Goal: Task Accomplishment & Management: Manage account settings

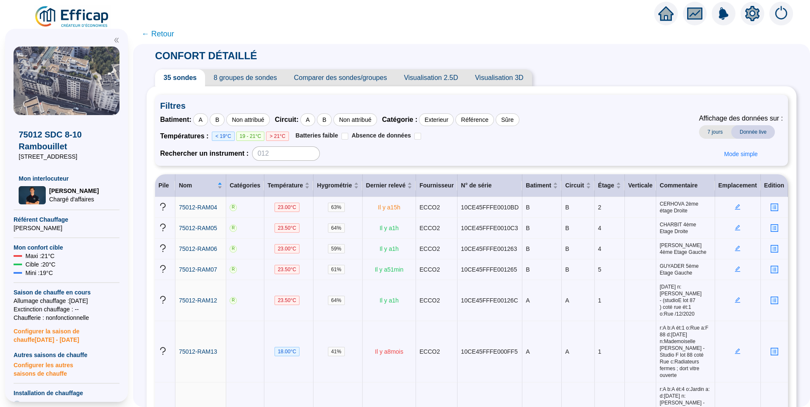
drag, startPoint x: 0, startPoint y: 0, endPoint x: 86, endPoint y: 19, distance: 88.6
click at [86, 19] on img at bounding box center [72, 17] width 77 height 24
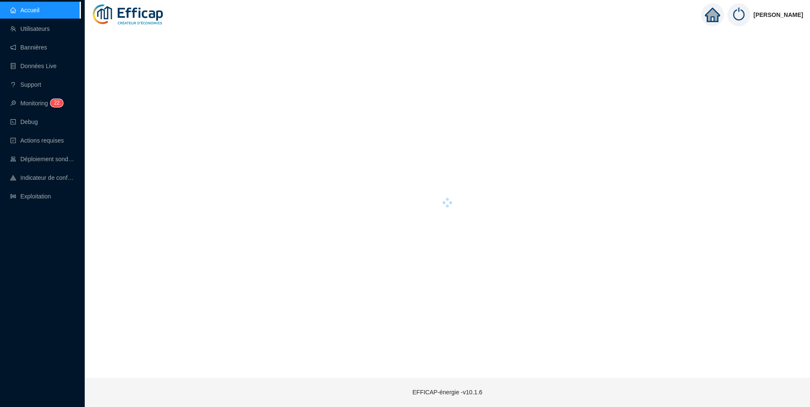
click at [51, 281] on div "Accueil Utilisateurs Bannières Données Live Support Monitoring 2 2 Debug Action…" at bounding box center [40, 203] width 80 height 407
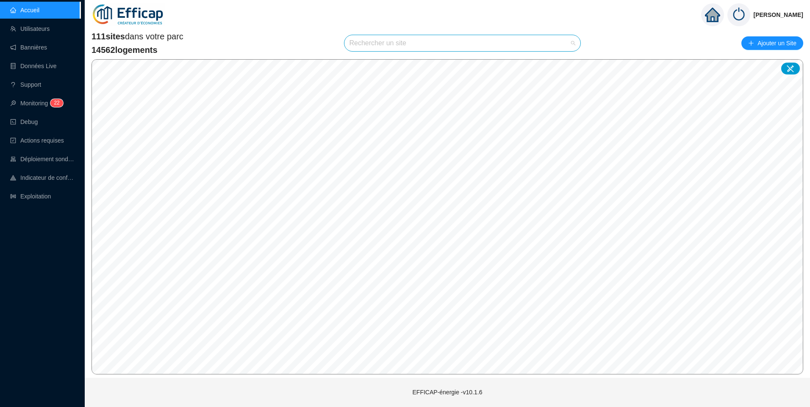
click at [420, 50] on input "search" at bounding box center [458, 43] width 219 height 16
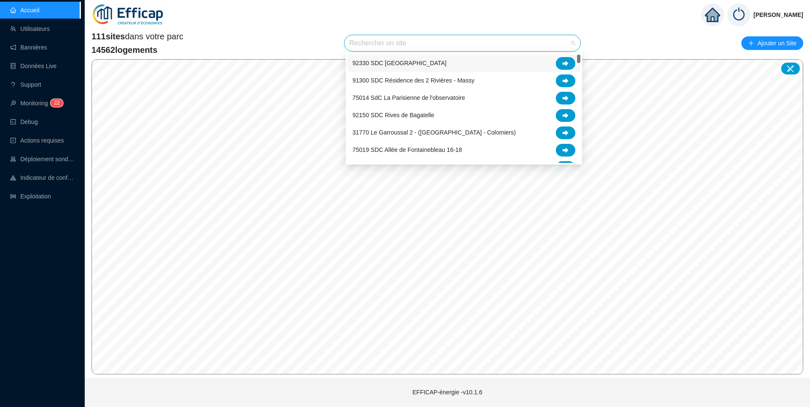
type input "l"
click at [420, 50] on input "l" at bounding box center [458, 43] width 219 height 16
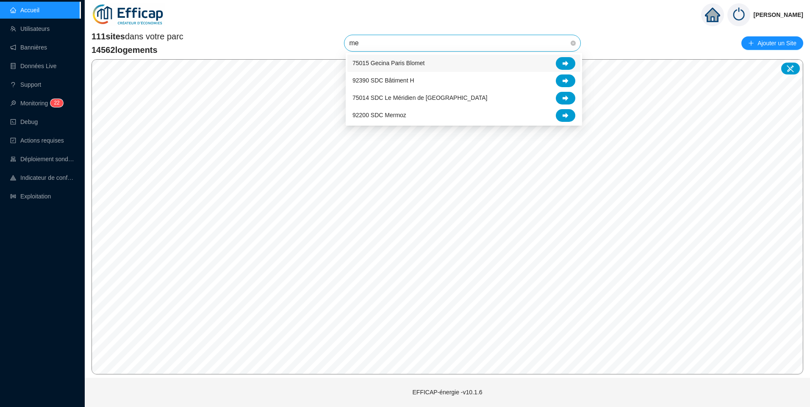
type input "mer"
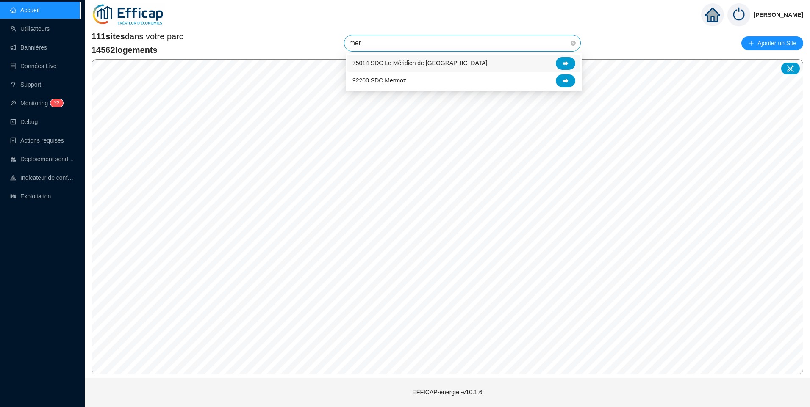
click at [420, 58] on div "75014 SDC Le Méridien de [GEOGRAPHIC_DATA]" at bounding box center [463, 63] width 223 height 13
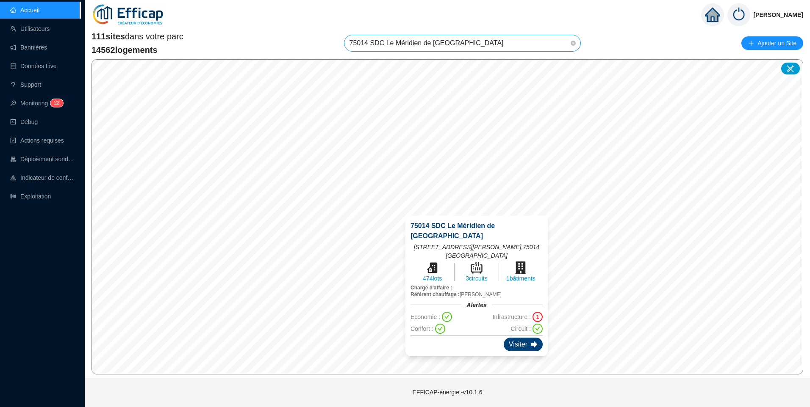
click at [506, 338] on div "Visiter" at bounding box center [523, 345] width 39 height 14
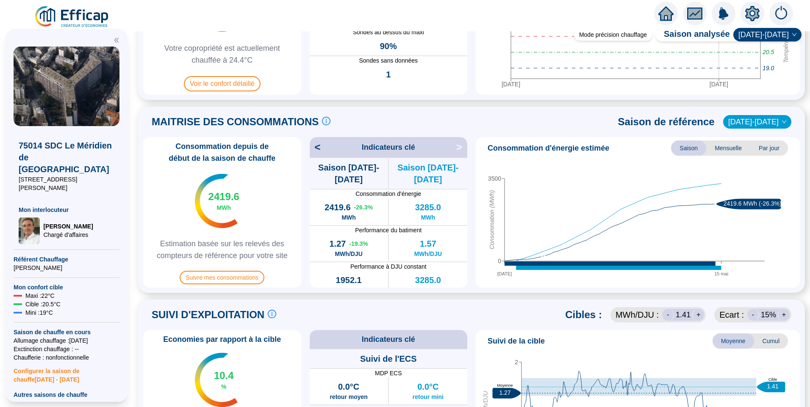
scroll to position [339, 0]
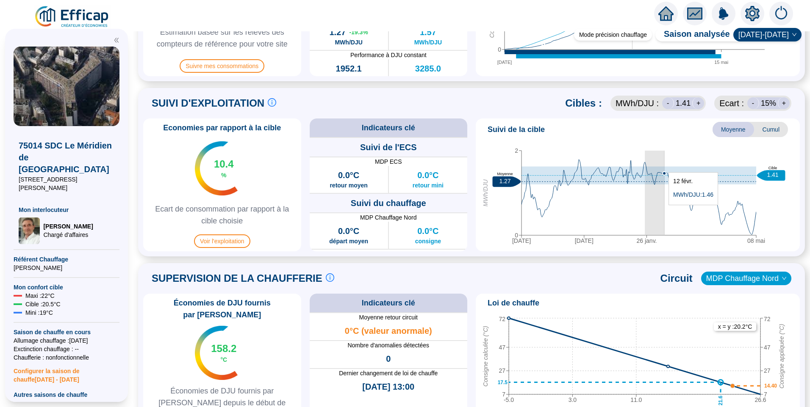
drag, startPoint x: 644, startPoint y: 202, endPoint x: 664, endPoint y: 210, distance: 21.3
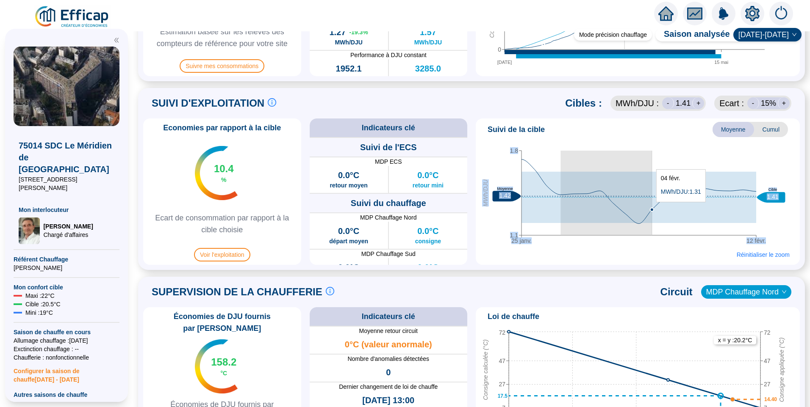
drag, startPoint x: 560, startPoint y: 194, endPoint x: 650, endPoint y: 207, distance: 90.6
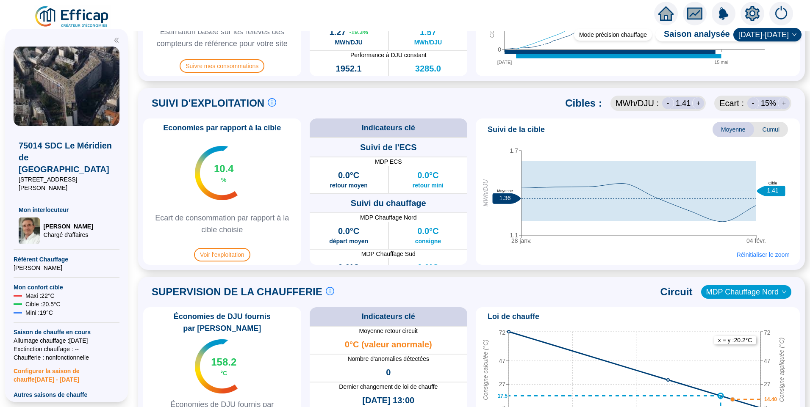
click at [506, 256] on div "[DATE] févr. 1.1 1.7 MWh/DJU 1.36 Moyenne 1.41 Cible [DATE] Réinitialiser le zo…" at bounding box center [637, 201] width 317 height 119
click at [748, 254] on span "Réinitialiser le zoom" at bounding box center [763, 255] width 53 height 8
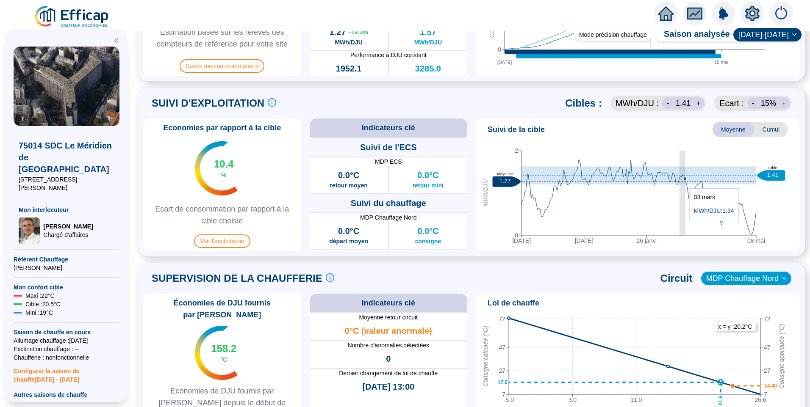
drag, startPoint x: 680, startPoint y: 183, endPoint x: 685, endPoint y: 184, distance: 5.2
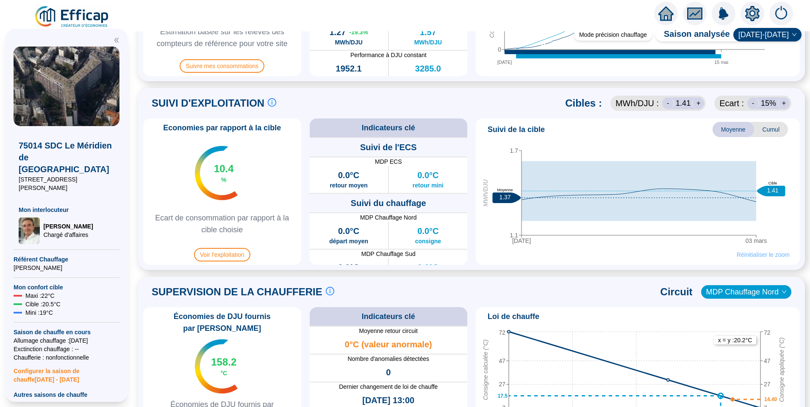
click at [758, 258] on span "Réinitialiser le zoom" at bounding box center [763, 255] width 53 height 8
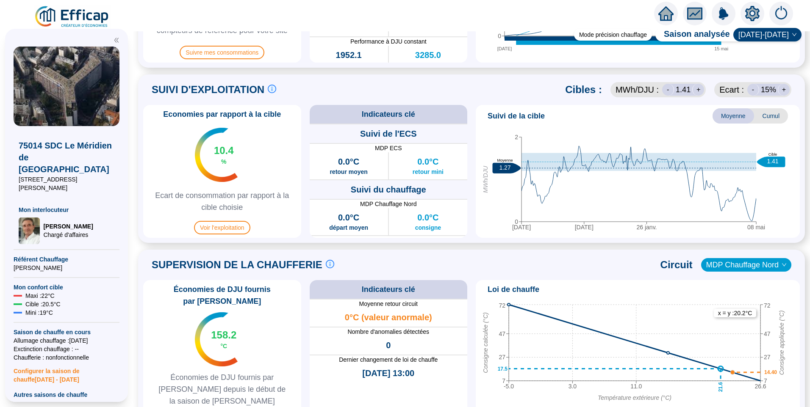
scroll to position [310, 0]
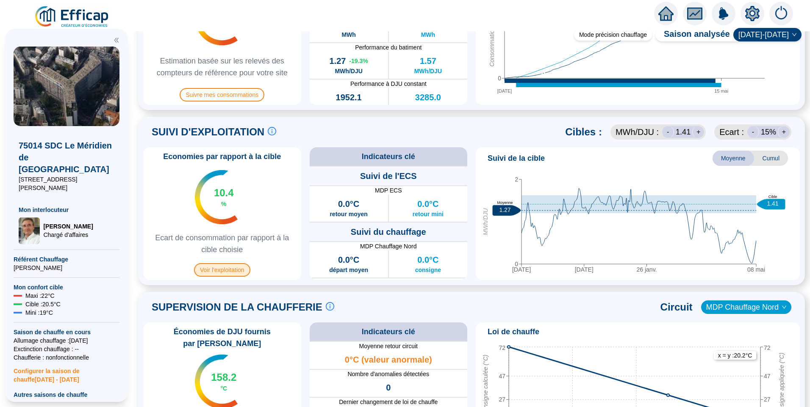
click at [241, 270] on span "Voir l'exploitation" at bounding box center [222, 270] width 56 height 14
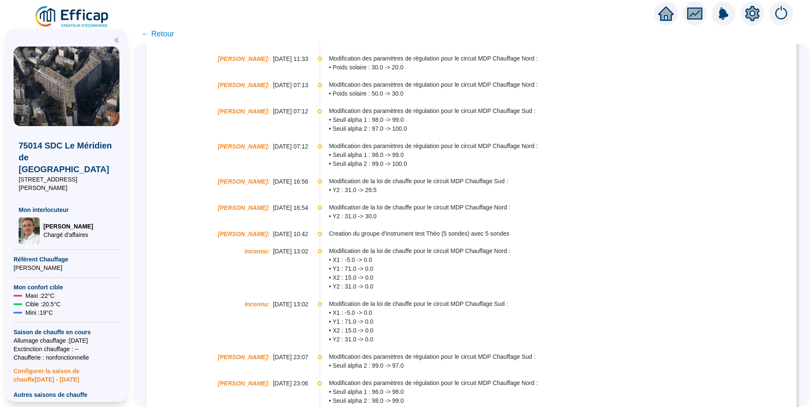
scroll to position [720, 0]
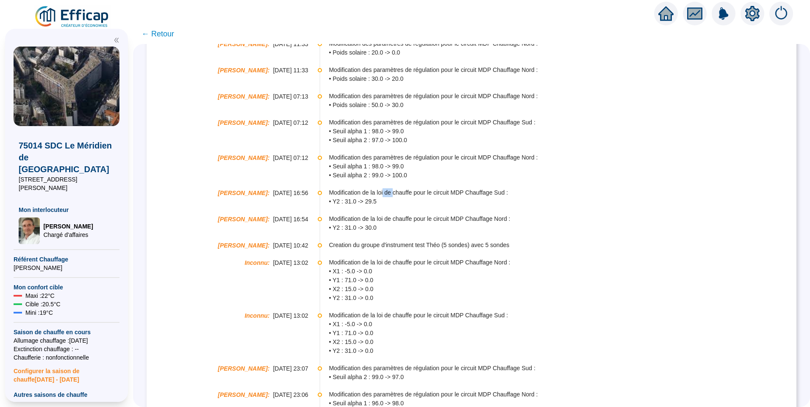
drag, startPoint x: 387, startPoint y: 195, endPoint x: 396, endPoint y: 195, distance: 9.3
click at [396, 195] on span "Modification de la loi de chauffe pour le circuit MDP Chauffage Sud :" at bounding box center [562, 192] width 467 height 9
drag, startPoint x: 396, startPoint y: 195, endPoint x: 357, endPoint y: 194, distance: 39.0
click at [357, 194] on span "Modification de la loi de chauffe pour le circuit MDP Chauffage Sud :" at bounding box center [562, 192] width 467 height 9
click at [354, 223] on span "Modification de la loi de chauffe pour le circuit MDP Chauffage Nord :" at bounding box center [562, 219] width 467 height 9
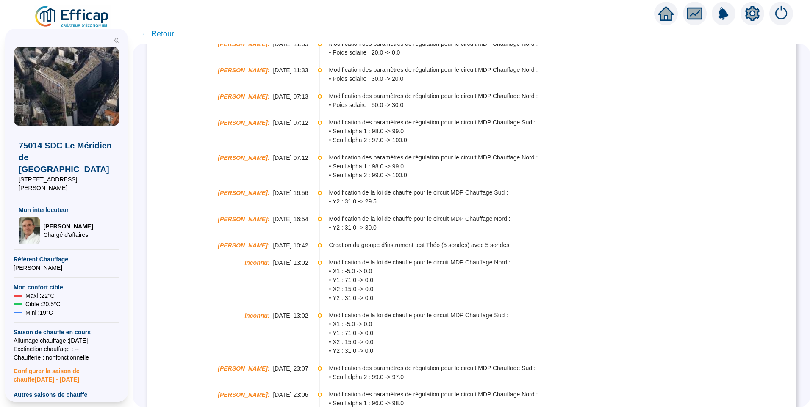
click at [465, 211] on li "[PERSON_NAME] : [DATE] 16:56 Modification de la loi de chauffe pour le circuit …" at bounding box center [471, 204] width 633 height 26
click at [416, 218] on span "Modification de la loi de chauffe pour le circuit MDP Chauffage Nord :" at bounding box center [562, 219] width 467 height 9
drag, startPoint x: 416, startPoint y: 218, endPoint x: 359, endPoint y: 208, distance: 57.9
click at [359, 208] on li "[PERSON_NAME] : [DATE] 16:56 Modification de la loi de chauffe pour le circuit …" at bounding box center [471, 204] width 633 height 26
drag, startPoint x: 349, startPoint y: 192, endPoint x: 365, endPoint y: 192, distance: 16.5
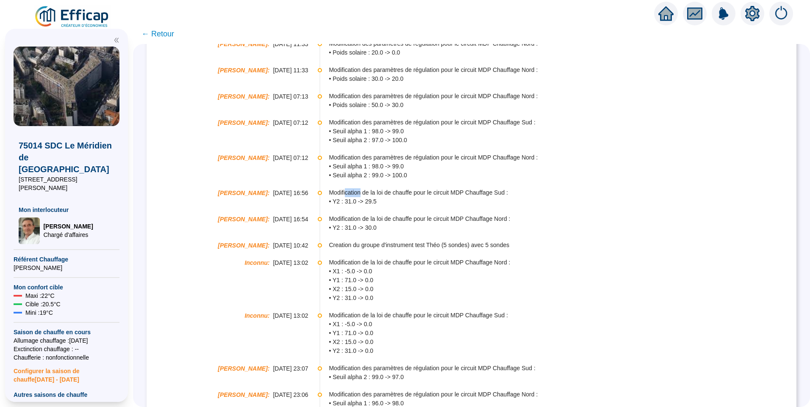
click at [365, 192] on span "Modification de la loi de chauffe pour le circuit MDP Chauffage Sud :" at bounding box center [562, 192] width 467 height 9
drag, startPoint x: 365, startPoint y: 192, endPoint x: 479, endPoint y: 196, distance: 113.6
click at [479, 196] on span "Modification de la loi de chauffe pour le circuit MDP Chauffage Sud :" at bounding box center [562, 192] width 467 height 9
click at [345, 197] on span "• Y2 : 31.0 -> 29.5" at bounding box center [562, 201] width 467 height 9
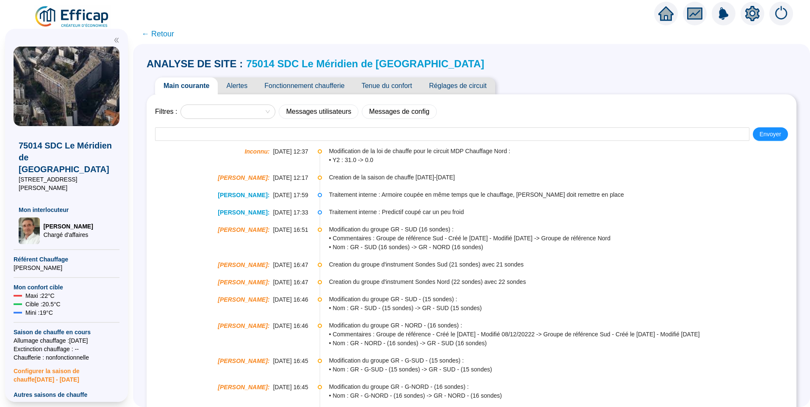
scroll to position [0, 0]
click at [323, 63] on link "75014 SDC Le Méridien de [GEOGRAPHIC_DATA]" at bounding box center [365, 63] width 238 height 11
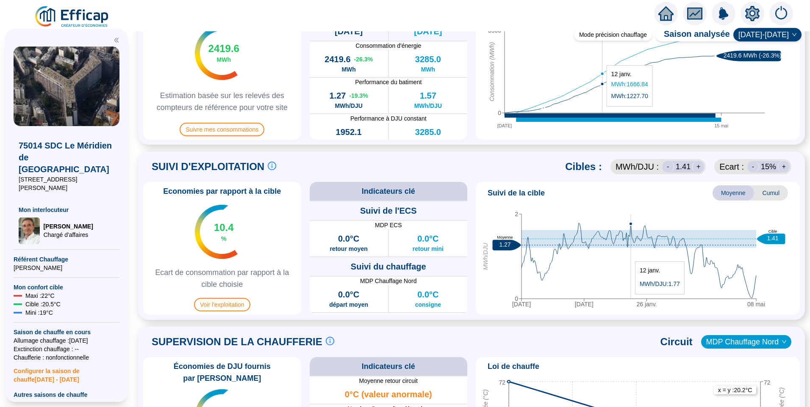
scroll to position [254, 0]
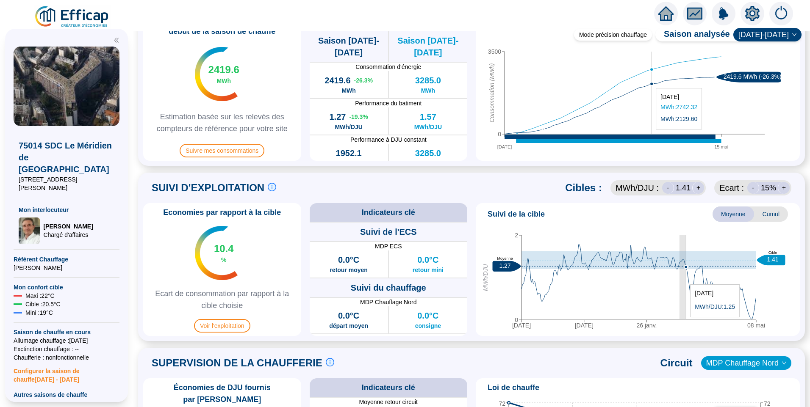
drag, startPoint x: 680, startPoint y: 280, endPoint x: 686, endPoint y: 280, distance: 6.4
click at [686, 280] on icon "[DATE] nov. [DATE] mai 0 2 MWh/DJU 1.27 Moyenne 1.41 Cible" at bounding box center [634, 280] width 311 height 106
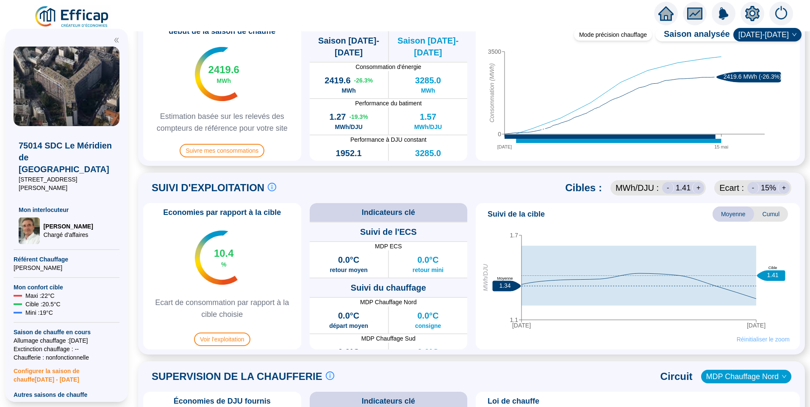
click at [750, 341] on span "Réinitialiser le zoom" at bounding box center [763, 339] width 53 height 8
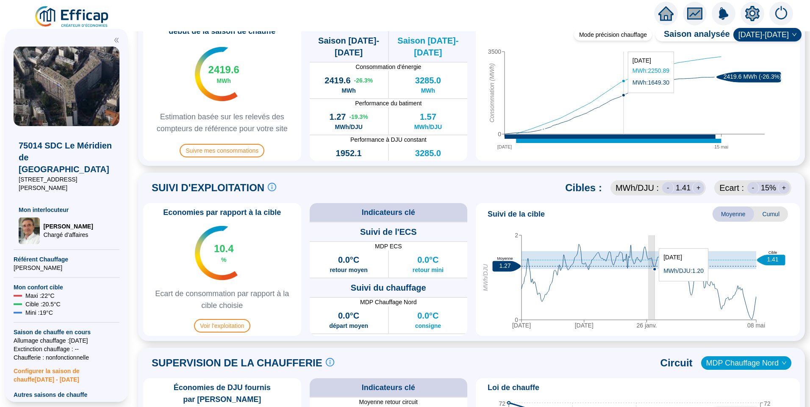
drag, startPoint x: 648, startPoint y: 285, endPoint x: 655, endPoint y: 286, distance: 6.9
click at [655, 286] on icon "[DATE] nov. [DATE] mai 0 2 MWh/DJU 1.27 Moyenne 1.41 Cible" at bounding box center [634, 280] width 311 height 106
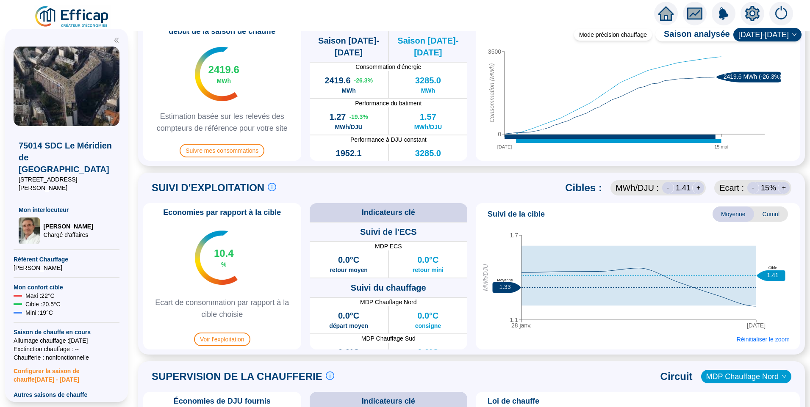
click at [67, 14] on img at bounding box center [72, 17] width 77 height 24
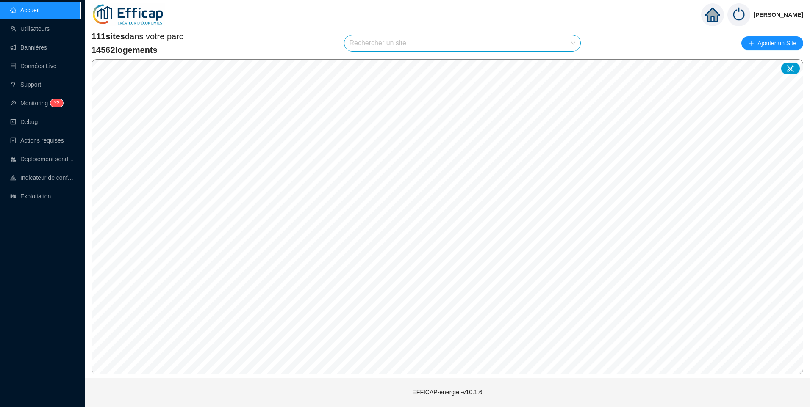
click at [377, 44] on input "search" at bounding box center [458, 43] width 219 height 16
type input "geci"
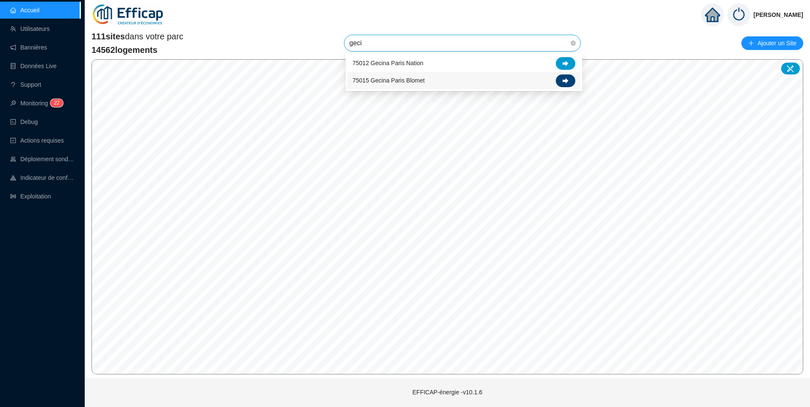
click at [560, 84] on div at bounding box center [565, 81] width 19 height 13
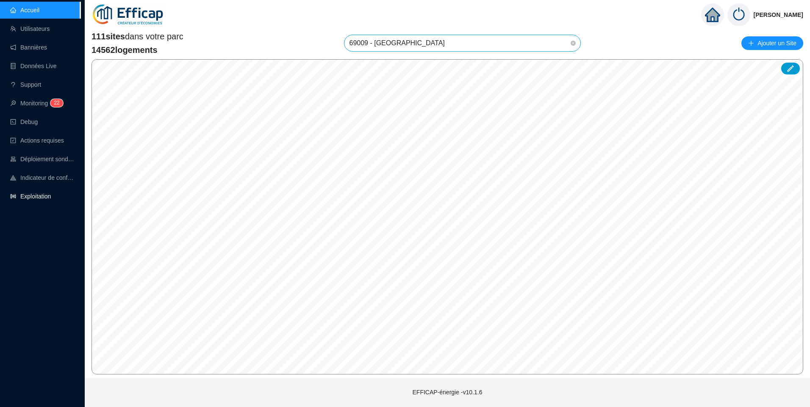
click at [42, 194] on link "Exploitation" at bounding box center [30, 196] width 41 height 7
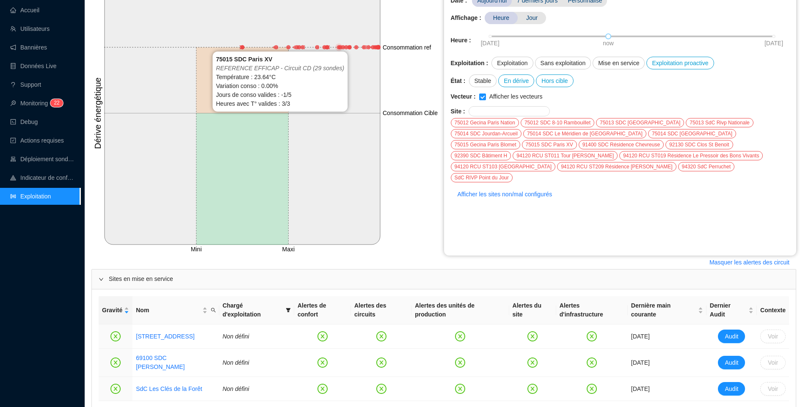
scroll to position [187, 0]
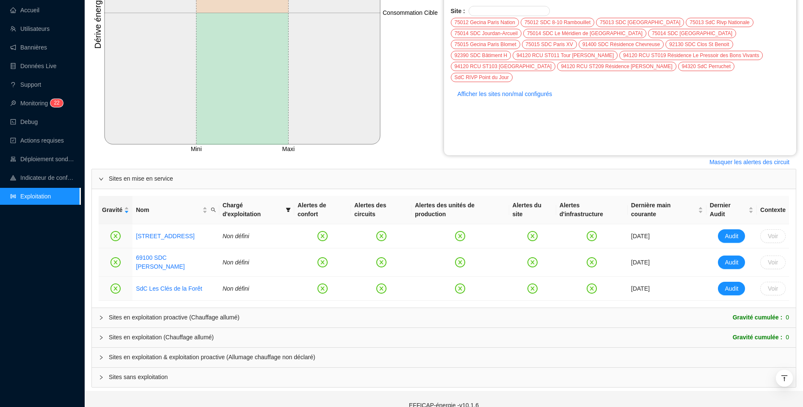
click at [160, 333] on div "Sites en exploitation (Chauffage allumé)" at bounding box center [161, 337] width 105 height 9
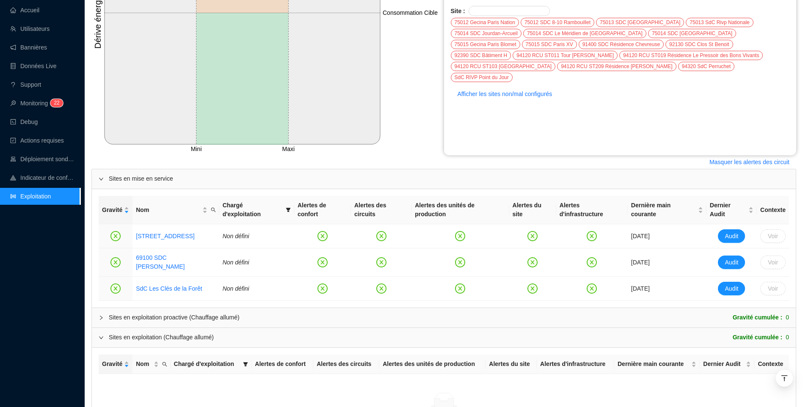
click at [160, 333] on div "Sites en exploitation (Chauffage allumé)" at bounding box center [161, 337] width 105 height 9
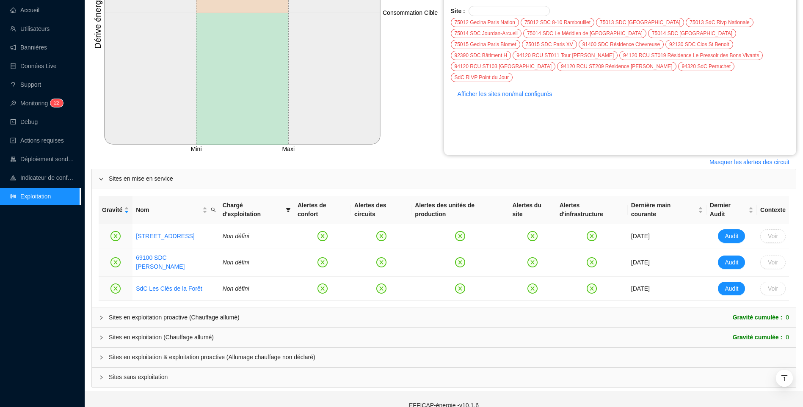
click at [166, 313] on div "Sites en exploitation proactive (Chauffage allumé)" at bounding box center [174, 317] width 131 height 9
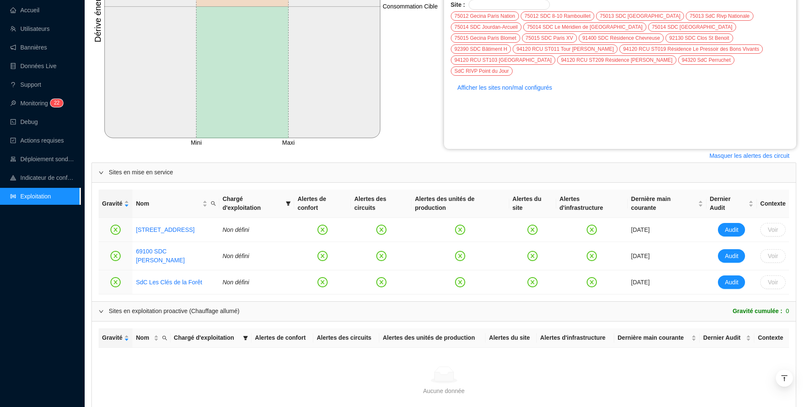
scroll to position [288, 0]
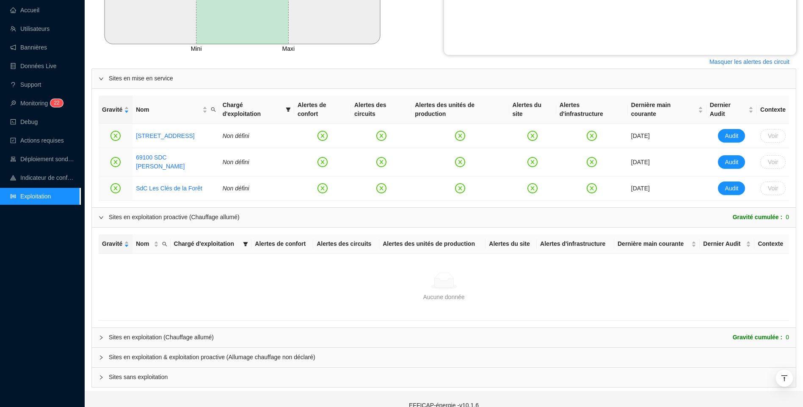
click at [172, 213] on div "Sites en exploitation proactive (Chauffage allumé)" at bounding box center [174, 217] width 131 height 9
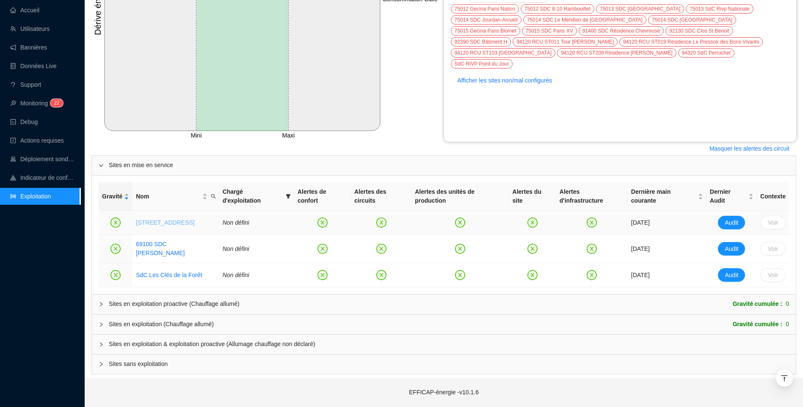
scroll to position [187, 0]
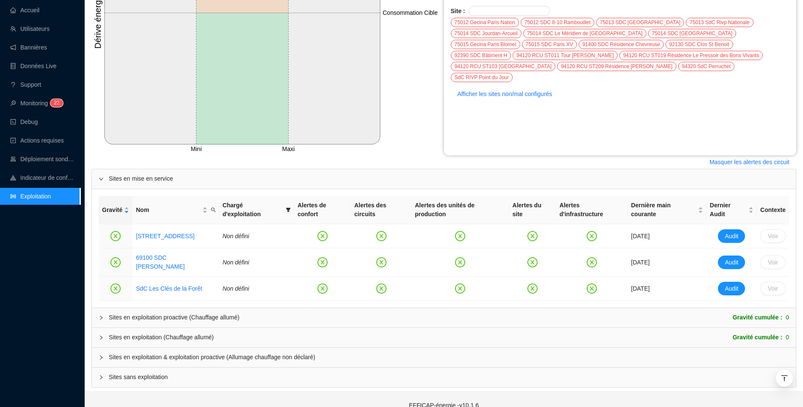
click at [160, 349] on div "Sites en exploitation & exploitation proactive (Allumage chauffage non déclaré)" at bounding box center [444, 357] width 704 height 19
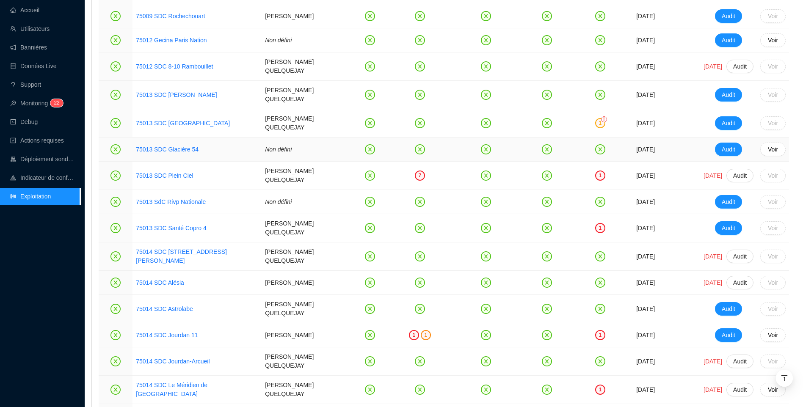
scroll to position [441, 0]
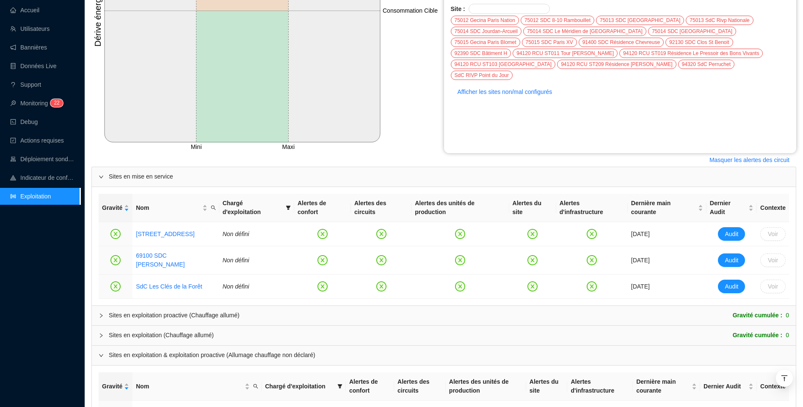
scroll to position [1759, 0]
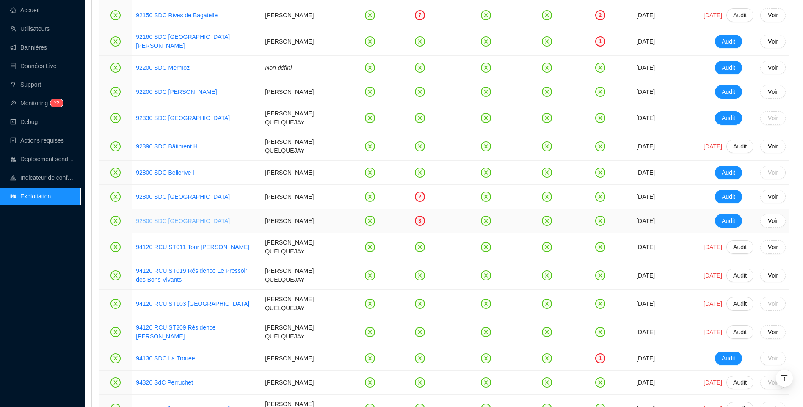
click at [162, 218] on link "92800 SDC Le France" at bounding box center [183, 221] width 94 height 7
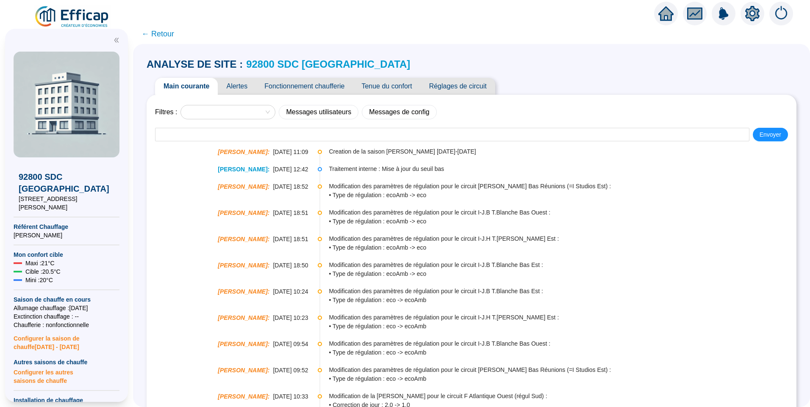
click at [233, 91] on span "Alertes" at bounding box center [237, 86] width 38 height 17
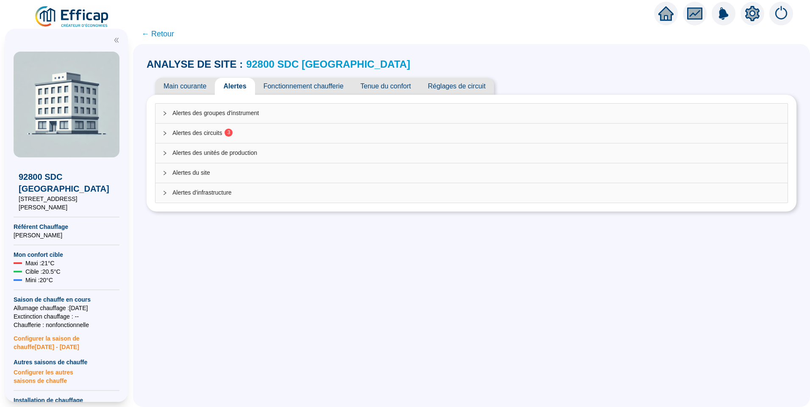
click at [227, 136] on span "3" at bounding box center [226, 133] width 8 height 7
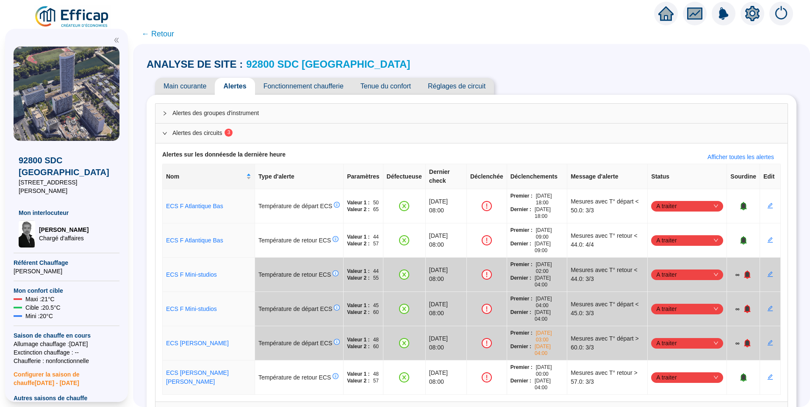
click at [290, 63] on link "92800 SDC Le France" at bounding box center [328, 63] width 164 height 11
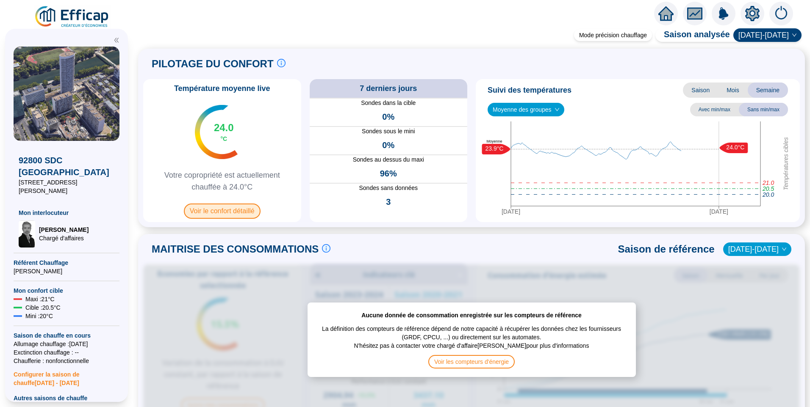
click at [226, 211] on span "Voir le confort détaillé" at bounding box center [222, 211] width 77 height 15
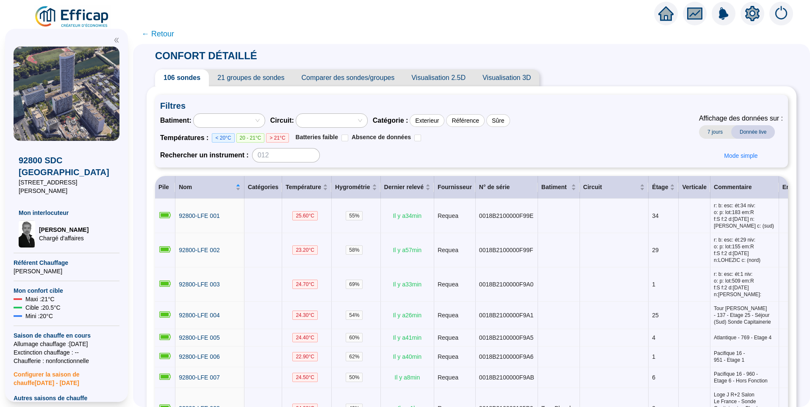
click at [242, 81] on span "21 groupes de sondes" at bounding box center [251, 77] width 84 height 17
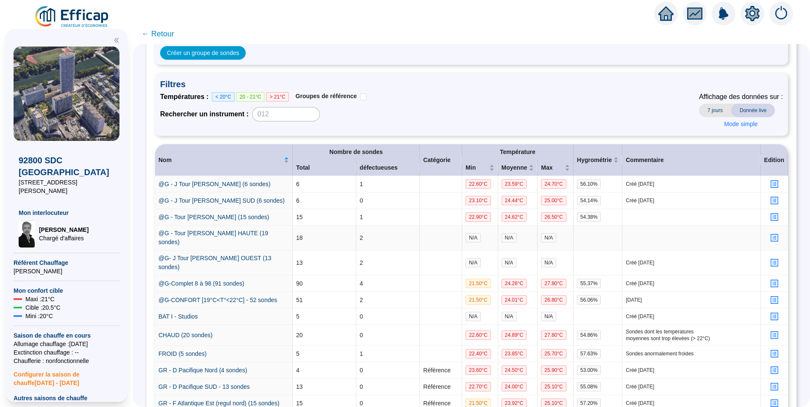
scroll to position [85, 0]
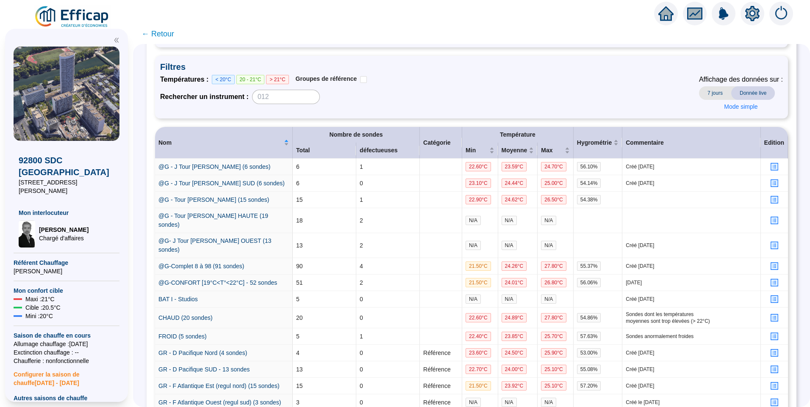
click at [753, 6] on icon "setting" at bounding box center [752, 13] width 14 height 15
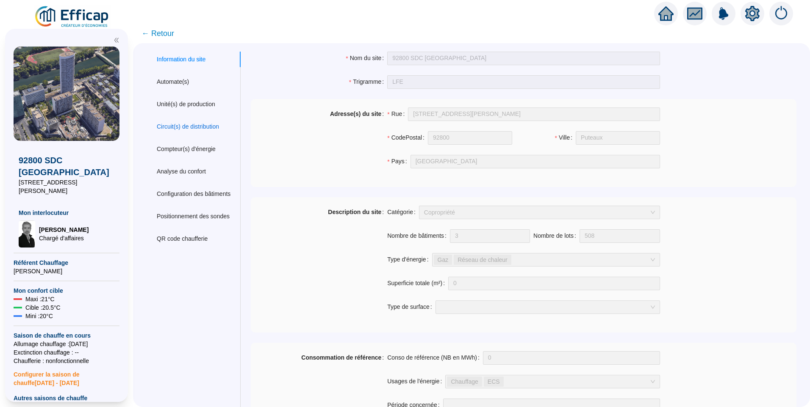
click at [204, 130] on div "Circuit(s) de distribution" at bounding box center [188, 126] width 62 height 9
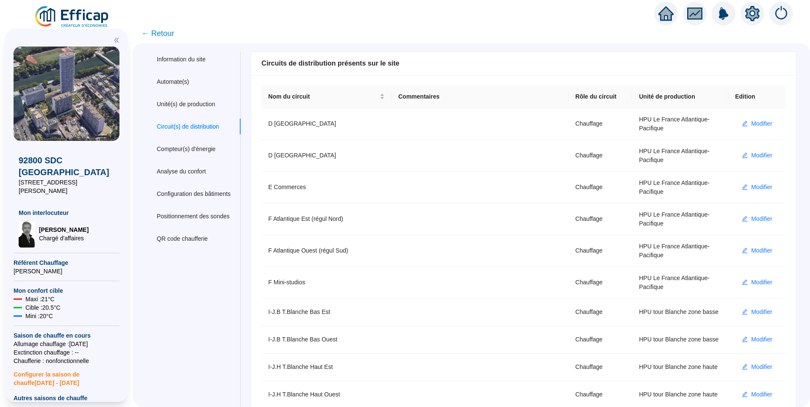
click at [169, 35] on span "← Retour" at bounding box center [157, 34] width 33 height 12
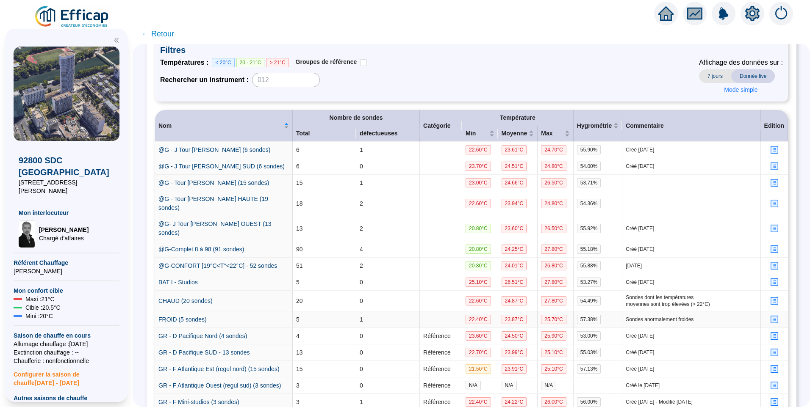
scroll to position [97, 0]
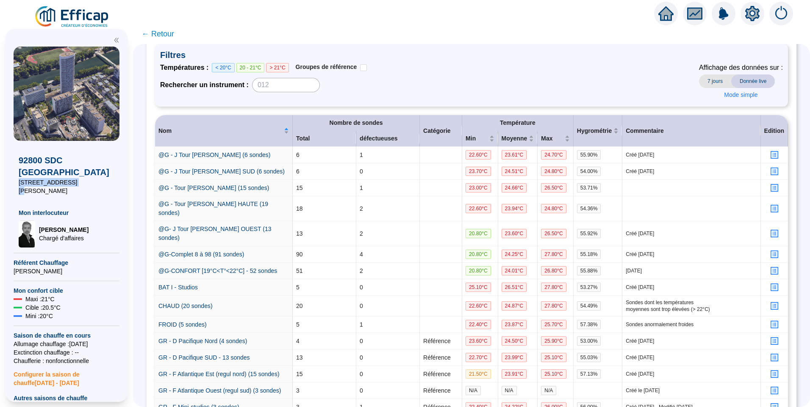
drag, startPoint x: 72, startPoint y: 173, endPoint x: 13, endPoint y: 175, distance: 58.5
click at [13, 175] on div "92800 SDC Le France 4 Square Léon Blum Mon interlocuteur David THOMAS Chargé d'…" at bounding box center [66, 216] width 123 height 374
copy span "4 Square Léon Blum"
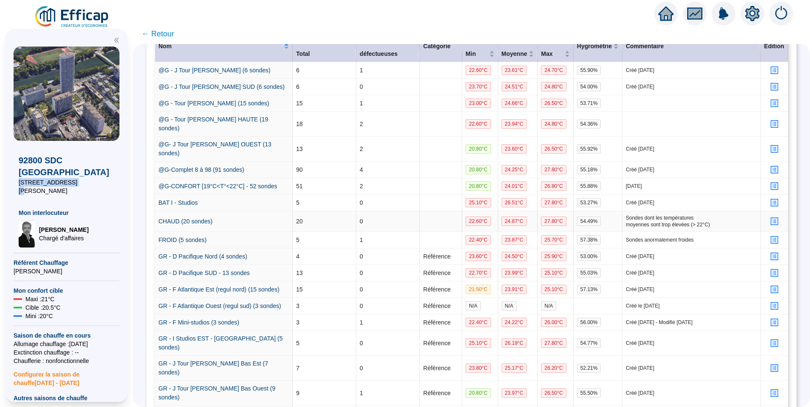
scroll to position [266, 0]
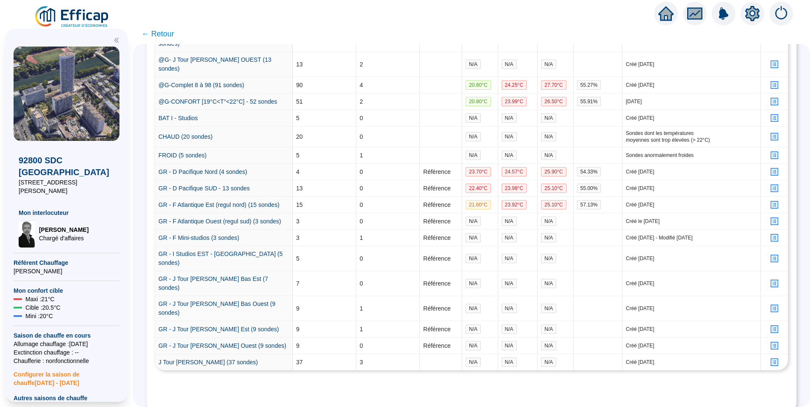
click at [341, 382] on div "Gestion Créer un groupe de sondes Filtres Températures : < 20°C 20 - 21°C > 21°…" at bounding box center [471, 117] width 633 height 576
click at [341, 381] on div "Gestion Créer un groupe de sondes Filtres Températures : < 20°C 20 - 21°C > 21°…" at bounding box center [471, 117] width 633 height 576
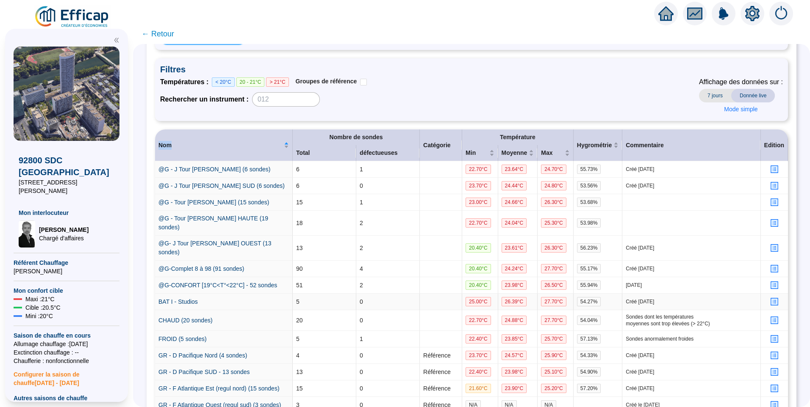
scroll to position [0, 0]
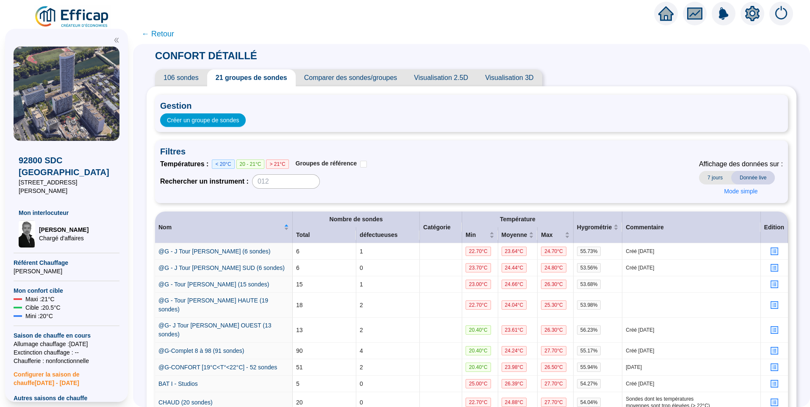
click at [185, 80] on span "106 sondes" at bounding box center [181, 77] width 52 height 17
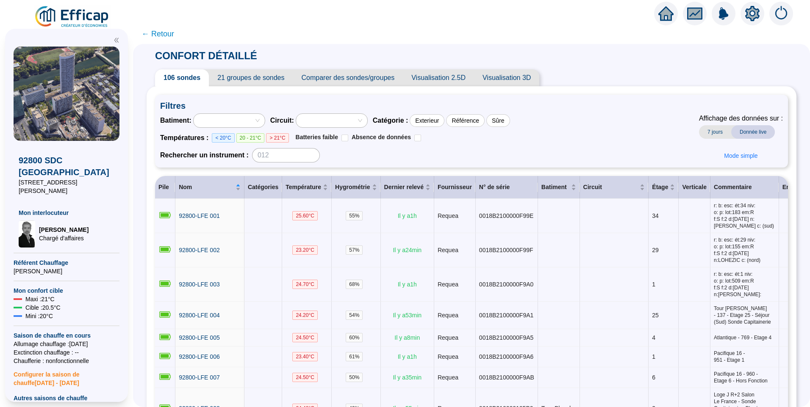
click at [248, 119] on div at bounding box center [224, 121] width 59 height 12
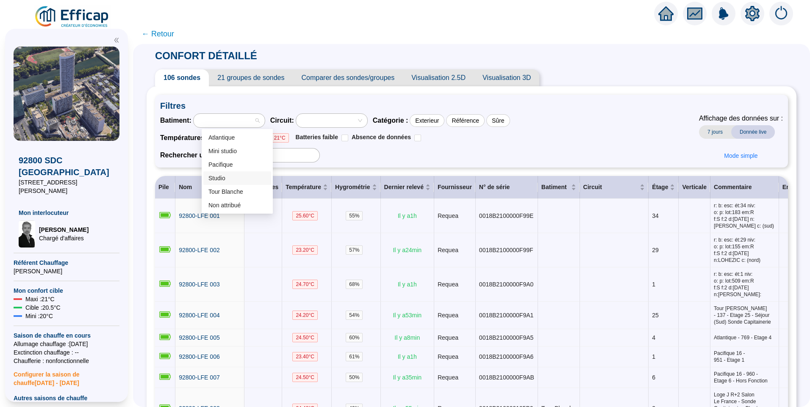
click at [224, 180] on div "Studio" at bounding box center [237, 178] width 58 height 9
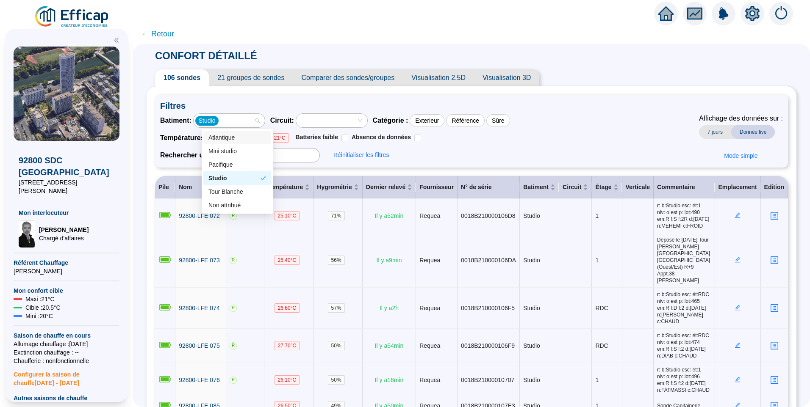
click at [253, 122] on div "Studio" at bounding box center [224, 121] width 59 height 12
click at [237, 151] on div "Mini studio" at bounding box center [237, 151] width 58 height 9
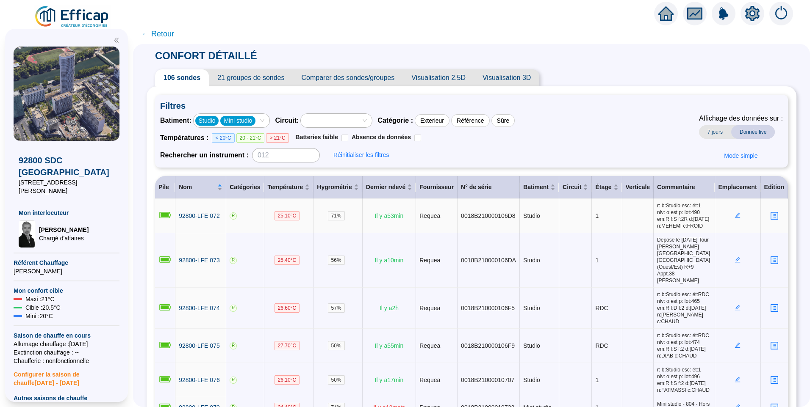
click at [734, 214] on icon "edit" at bounding box center [737, 216] width 6 height 6
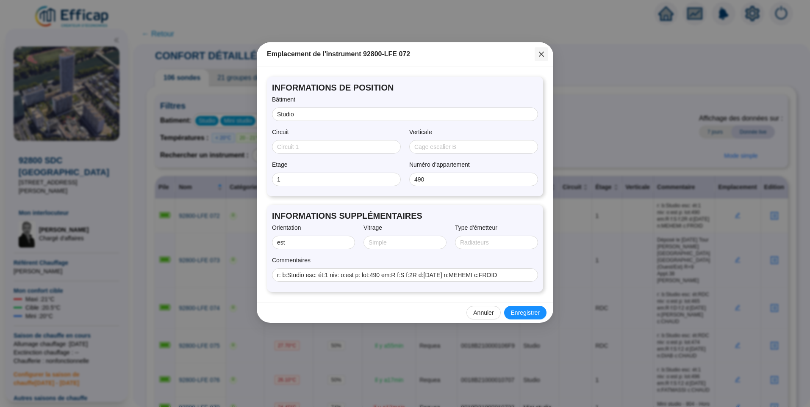
click at [545, 58] on button "Close" at bounding box center [542, 54] width 14 height 14
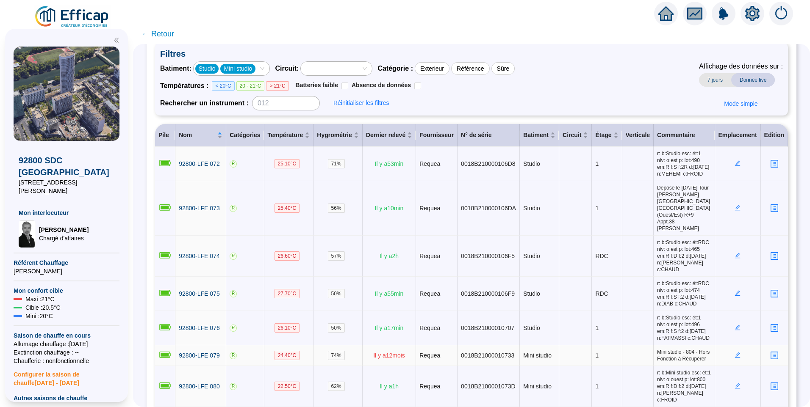
scroll to position [89, 0]
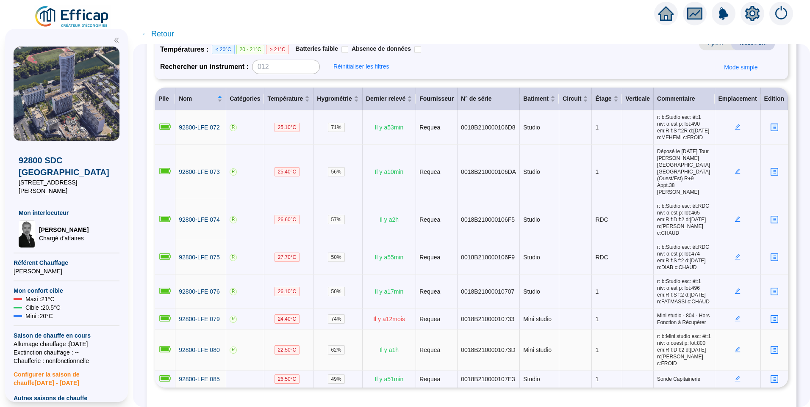
click at [735, 347] on icon "edit" at bounding box center [737, 350] width 6 height 6
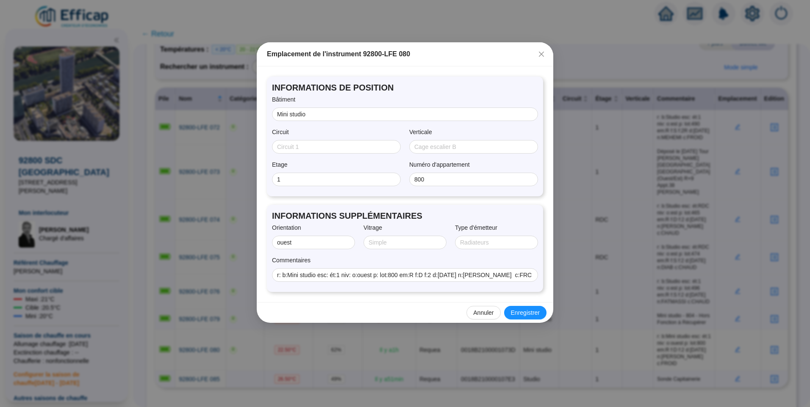
click at [542, 57] on icon "close" at bounding box center [541, 54] width 7 height 7
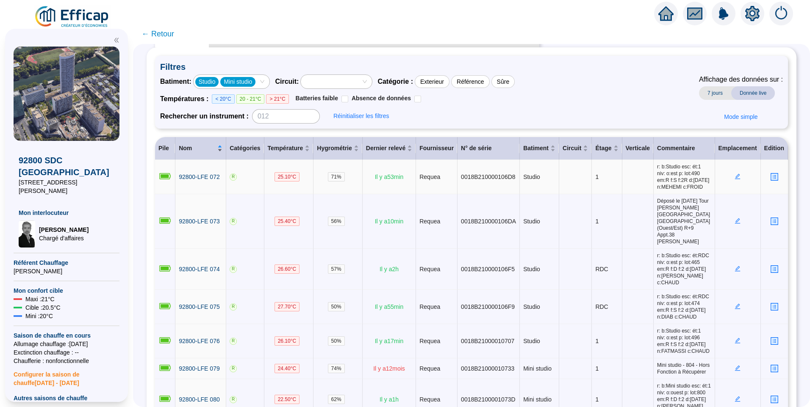
scroll to position [0, 0]
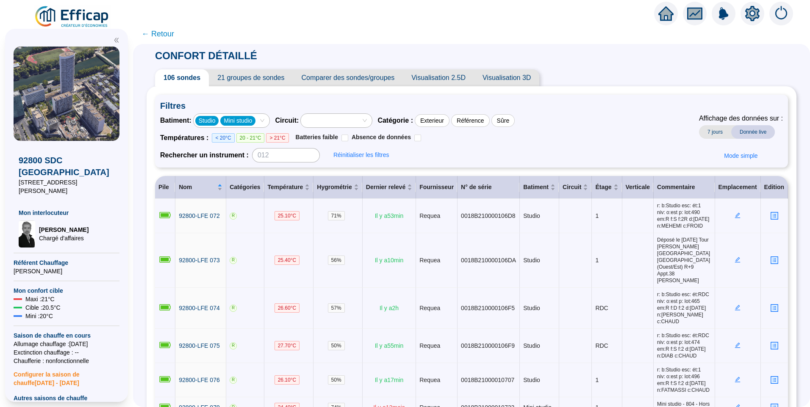
click at [255, 81] on span "21 groupes de sondes" at bounding box center [251, 77] width 84 height 17
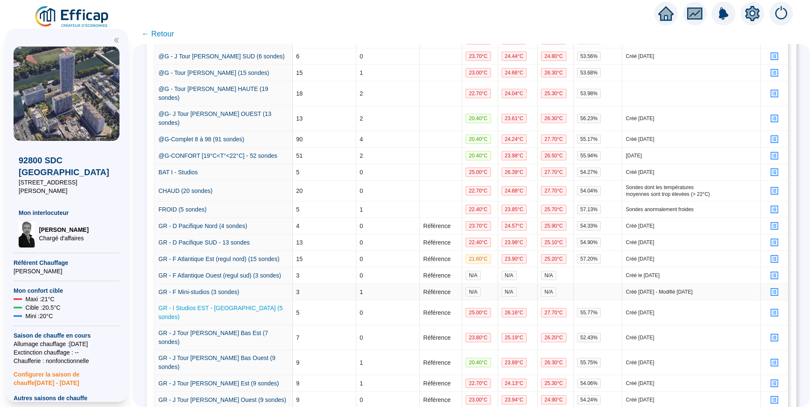
scroll to position [254, 0]
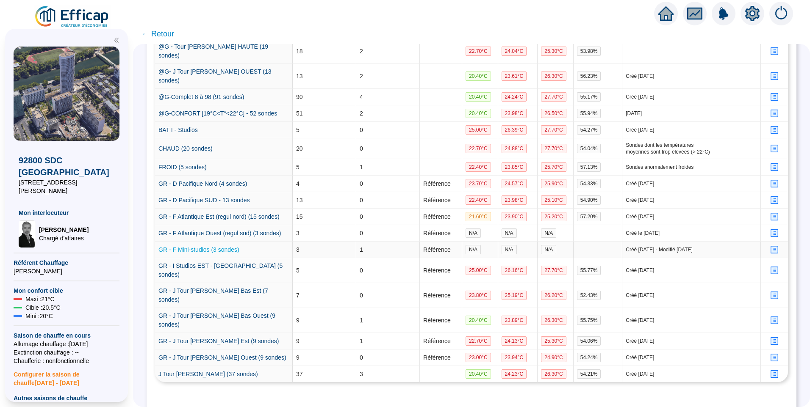
click at [182, 250] on link "GR - F Mini-studios (3 sondes)" at bounding box center [198, 249] width 81 height 7
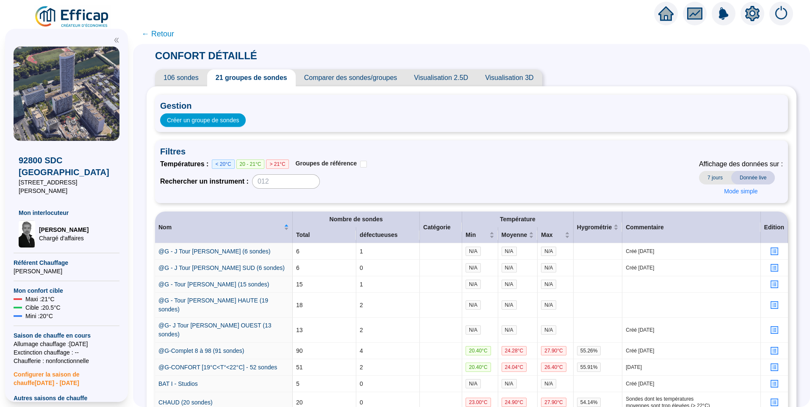
click at [190, 81] on span "106 sondes" at bounding box center [181, 77] width 52 height 17
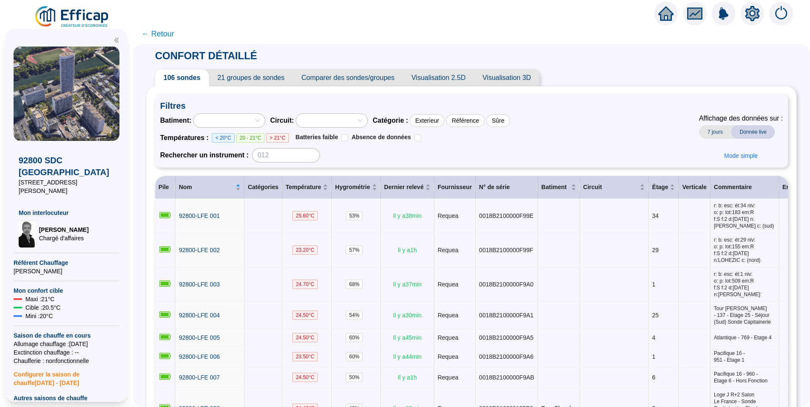
click at [226, 121] on div at bounding box center [224, 121] width 59 height 12
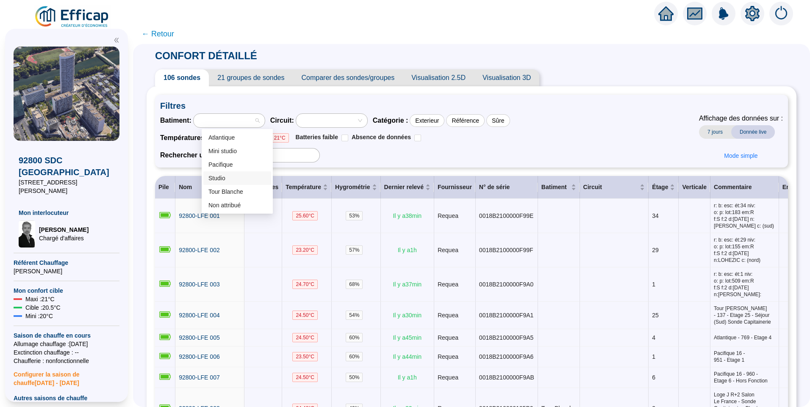
click at [232, 177] on div "Studio" at bounding box center [237, 178] width 58 height 9
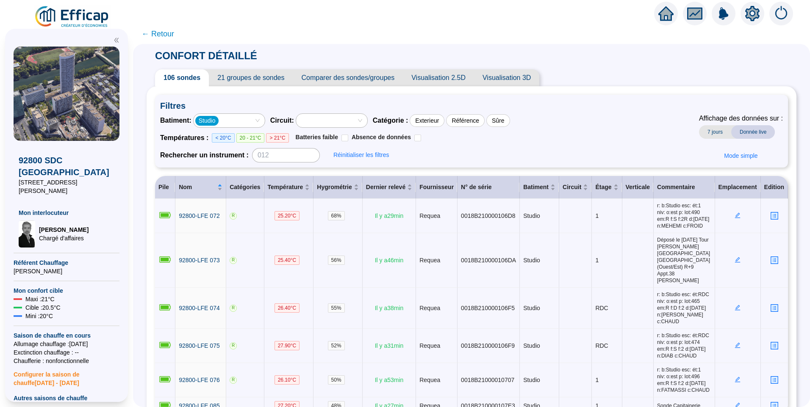
click at [745, 8] on icon "setting" at bounding box center [752, 13] width 15 height 15
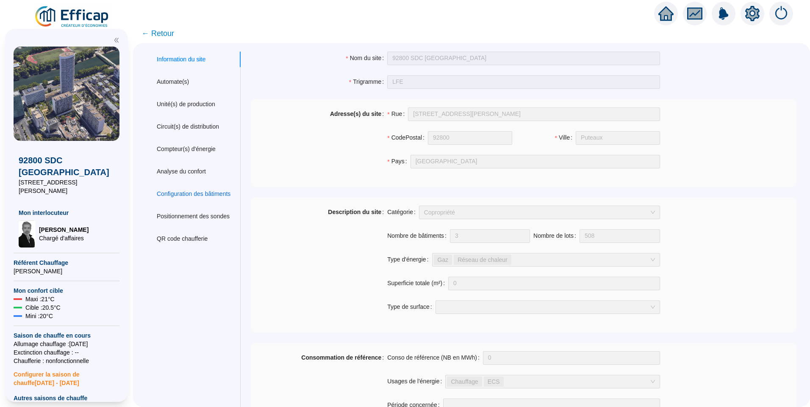
click at [207, 193] on div "Configuration des bâtiments" at bounding box center [194, 194] width 74 height 9
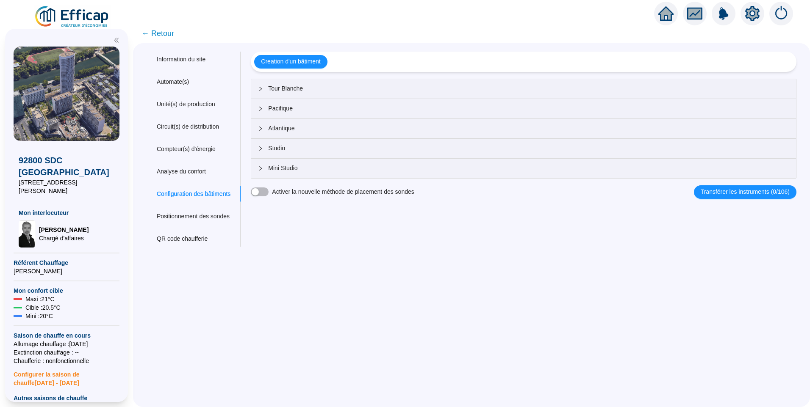
click at [324, 92] on span "Tour Blanche" at bounding box center [528, 88] width 521 height 9
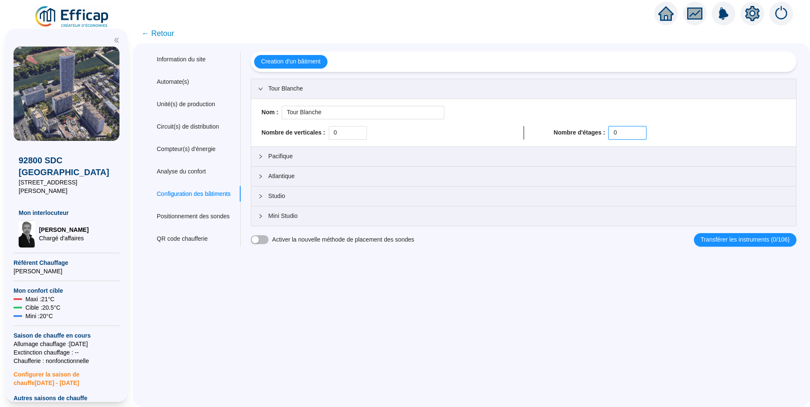
drag, startPoint x: 629, startPoint y: 131, endPoint x: 612, endPoint y: 122, distance: 20.1
click at [602, 131] on div "Nombre d'étages : 0" at bounding box center [670, 133] width 232 height 14
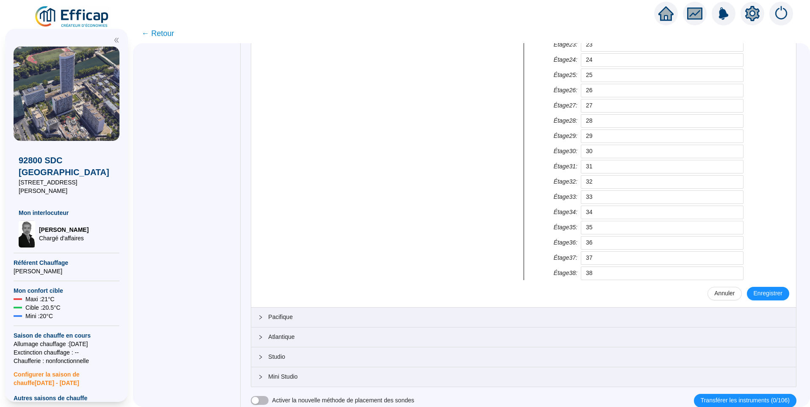
scroll to position [454, 0]
type input "39"
click at [771, 292] on span "Enregistrer" at bounding box center [767, 293] width 29 height 9
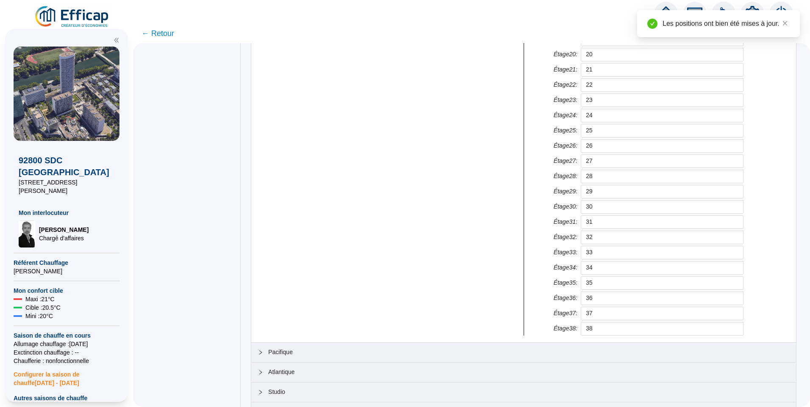
scroll to position [434, 0]
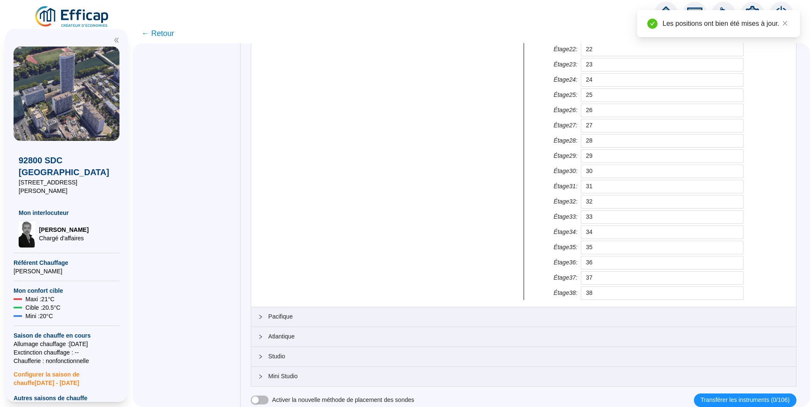
click at [305, 360] on span "Studio" at bounding box center [528, 356] width 521 height 9
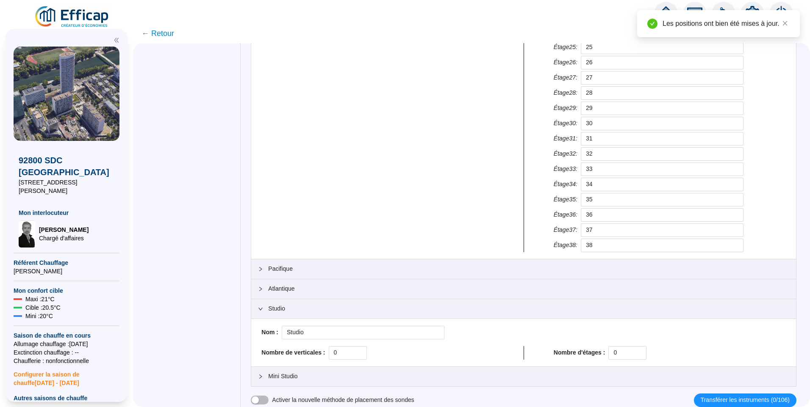
click at [268, 312] on div at bounding box center [263, 309] width 10 height 9
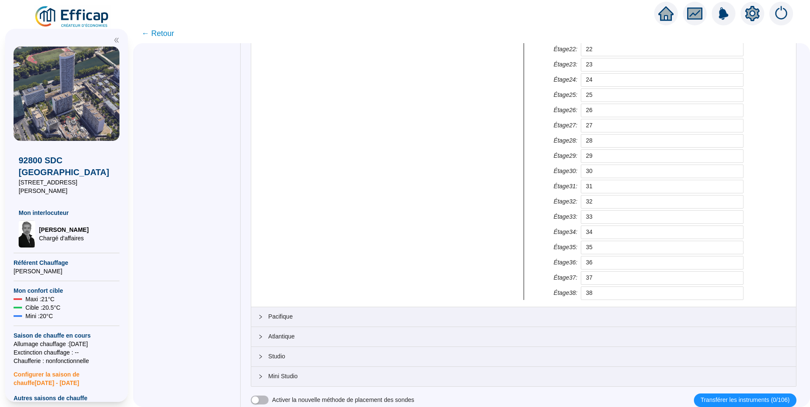
click at [296, 314] on span "Pacifique" at bounding box center [528, 317] width 521 height 9
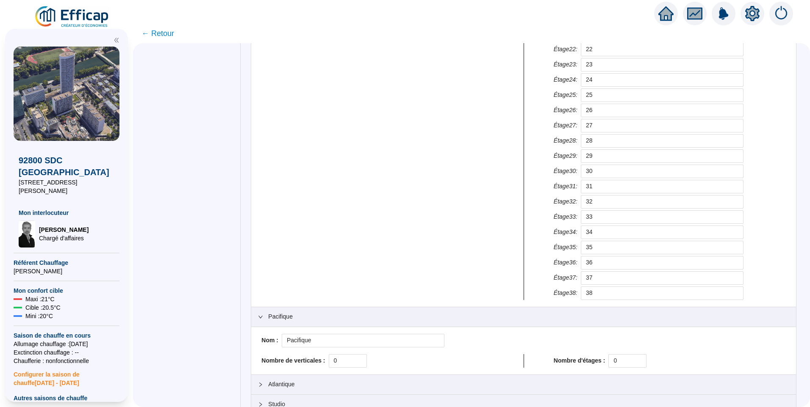
click at [296, 314] on span "Pacifique" at bounding box center [528, 317] width 521 height 9
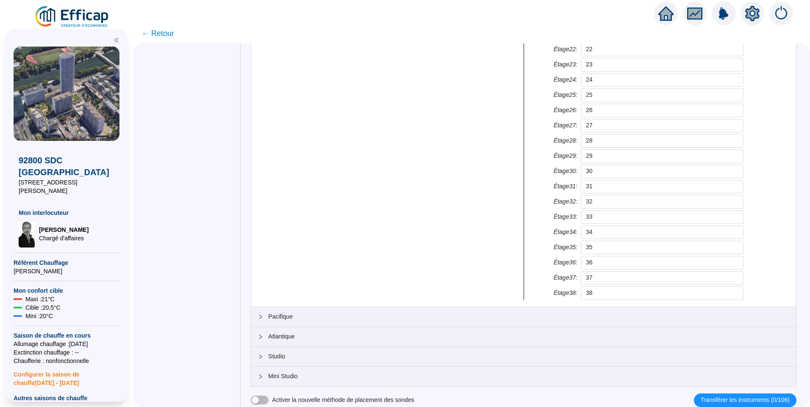
click at [296, 315] on span "Pacifique" at bounding box center [528, 317] width 521 height 9
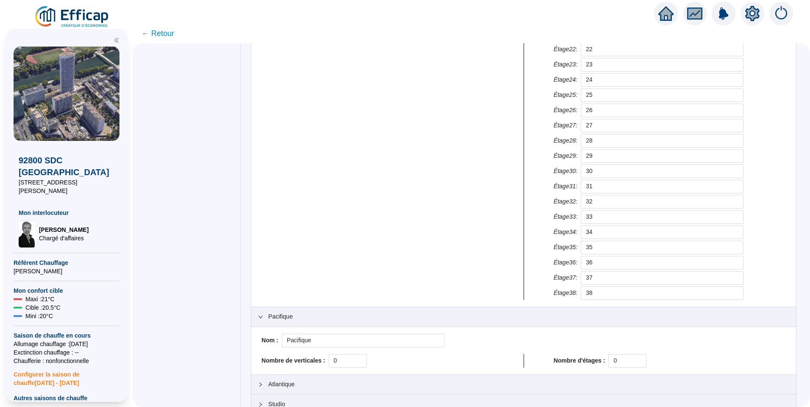
click at [296, 315] on span "Pacifique" at bounding box center [528, 317] width 521 height 9
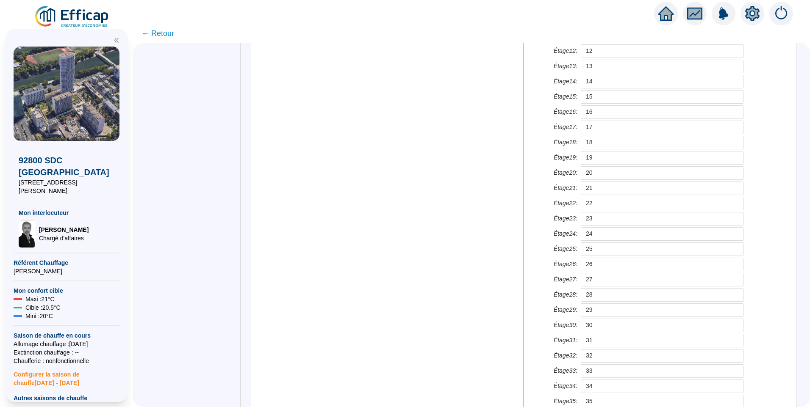
scroll to position [138, 0]
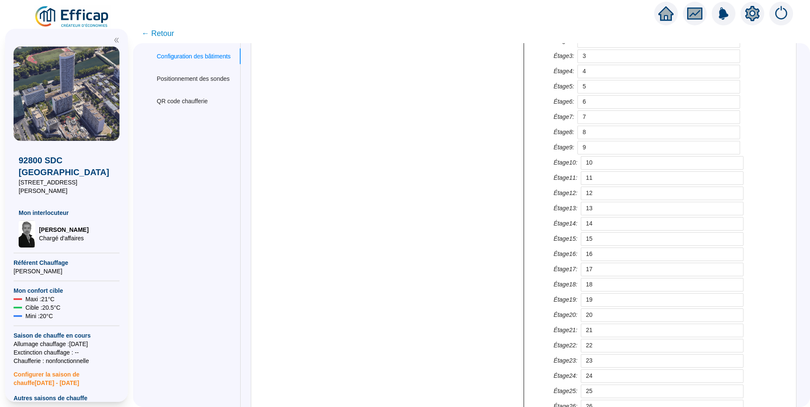
click at [165, 33] on span "← Retour" at bounding box center [157, 34] width 33 height 12
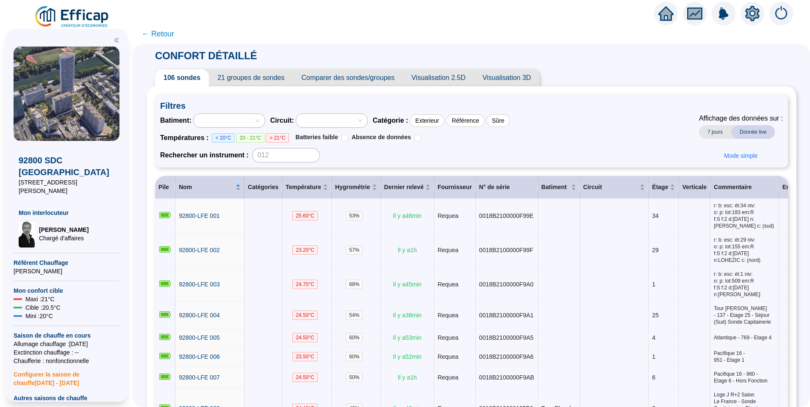
click at [239, 122] on div at bounding box center [224, 121] width 59 height 12
click at [235, 168] on div "Pacifique" at bounding box center [237, 165] width 58 height 9
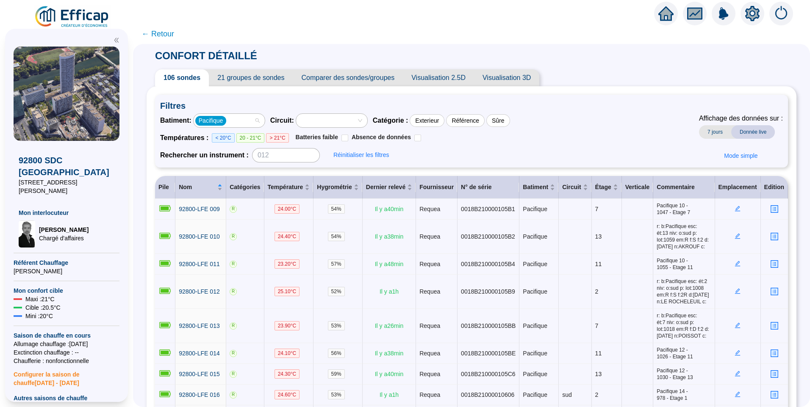
click at [246, 122] on div "Pacifique" at bounding box center [224, 121] width 59 height 12
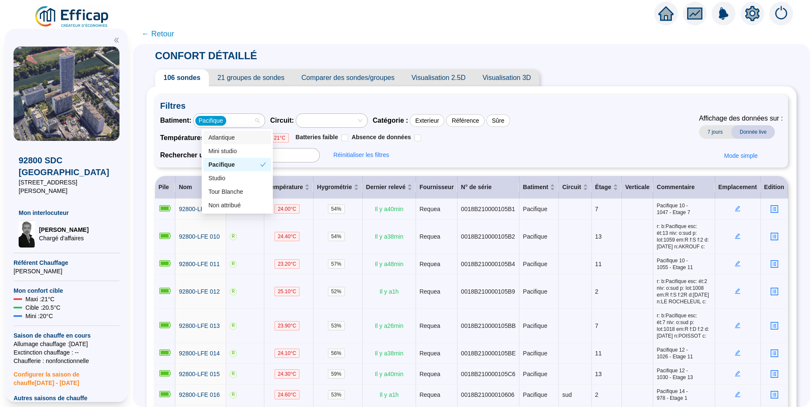
click at [618, 141] on div "Batiment : Pacifique Circuit : Catégorie : Exterieur Référence Sûre Température…" at bounding box center [471, 138] width 623 height 49
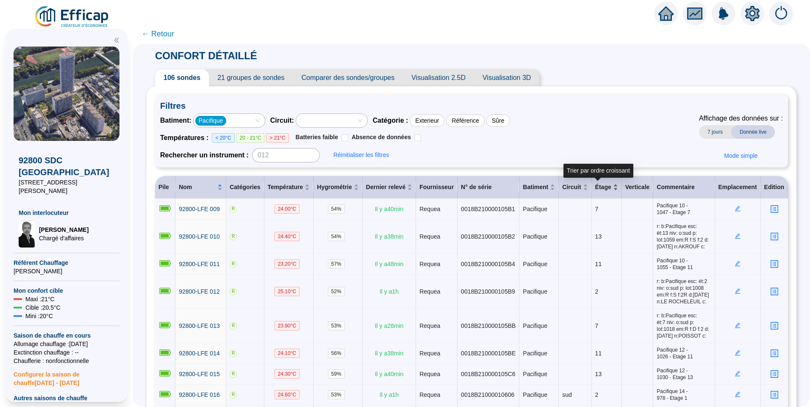
click at [607, 190] on div "Étage" at bounding box center [606, 187] width 23 height 9
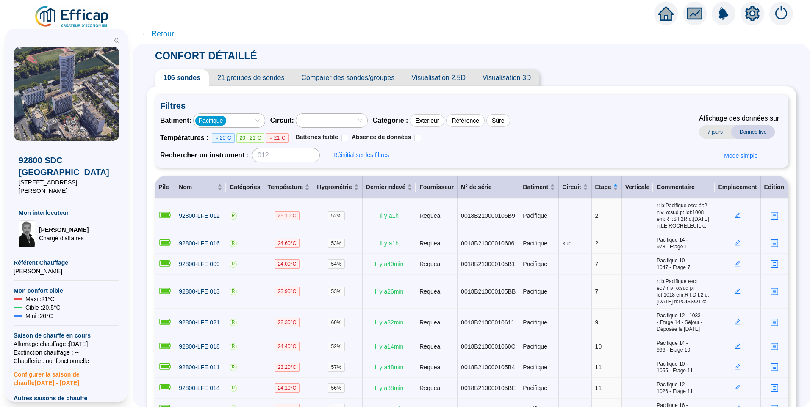
click at [246, 119] on div "Pacifique" at bounding box center [224, 121] width 59 height 12
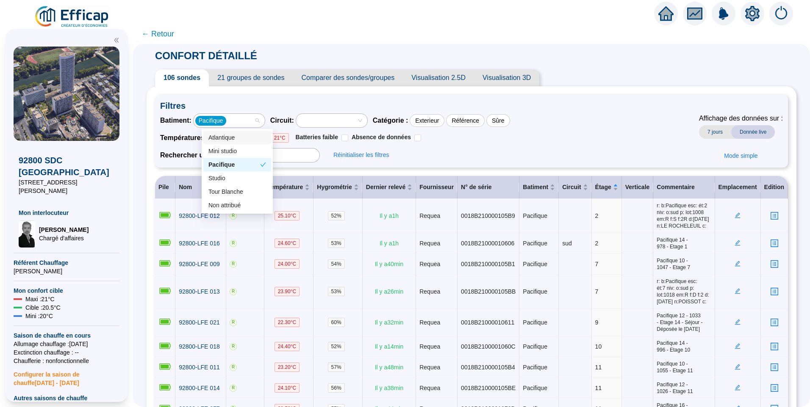
click at [228, 135] on div "Atlantique" at bounding box center [237, 137] width 58 height 9
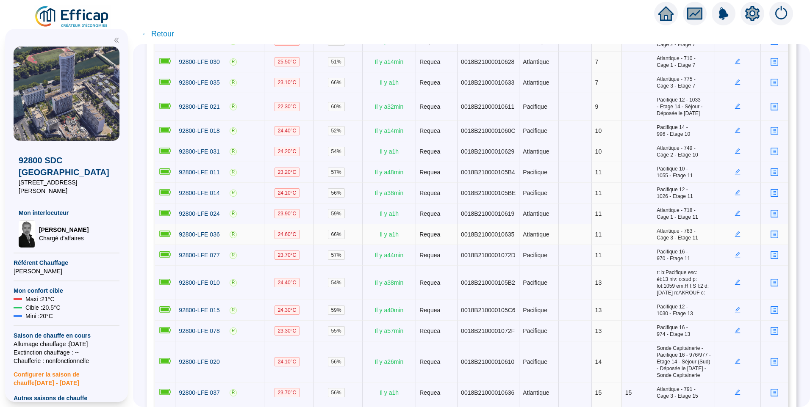
scroll to position [212, 0]
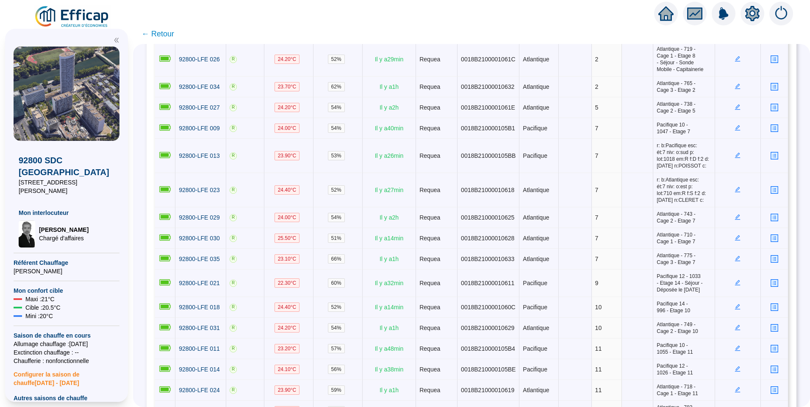
drag, startPoint x: 751, startPoint y: 22, endPoint x: 744, endPoint y: 22, distance: 6.4
click at [751, 22] on div at bounding box center [752, 14] width 24 height 24
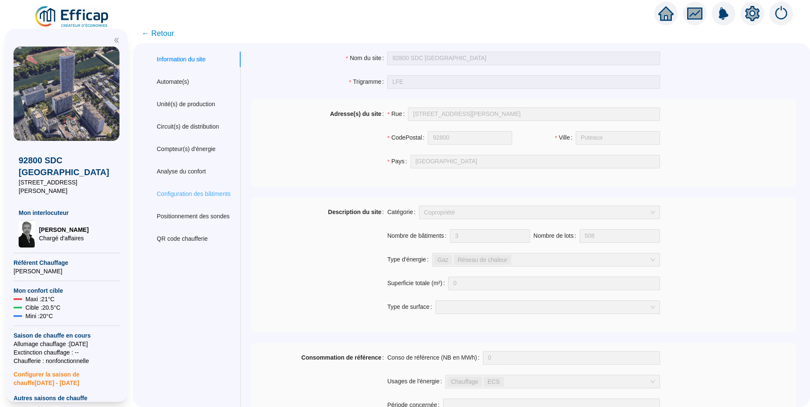
click at [212, 187] on div "Configuration des bâtiments" at bounding box center [194, 194] width 94 height 16
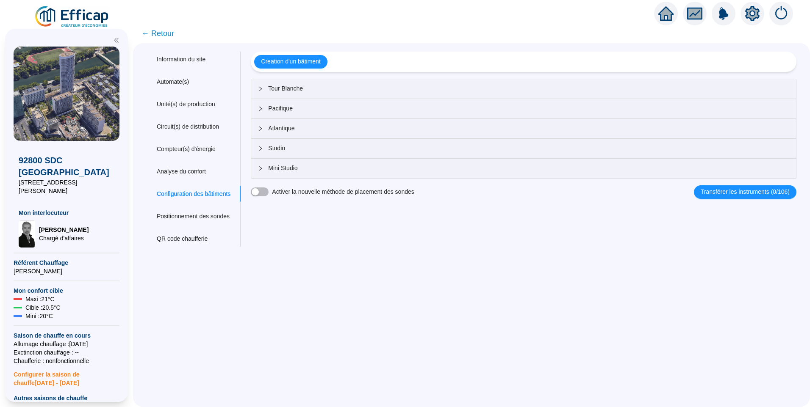
click at [318, 130] on span "Atlantique" at bounding box center [528, 128] width 521 height 9
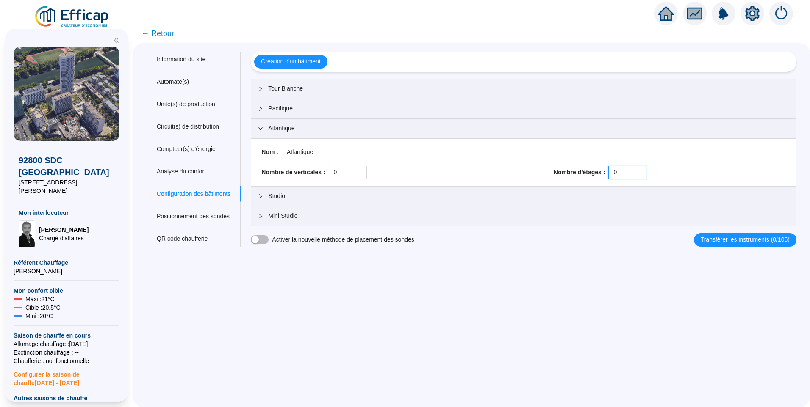
drag, startPoint x: 627, startPoint y: 171, endPoint x: 565, endPoint y: 171, distance: 62.3
click at [565, 171] on div "Nombre d'étages : 0" at bounding box center [670, 173] width 232 height 14
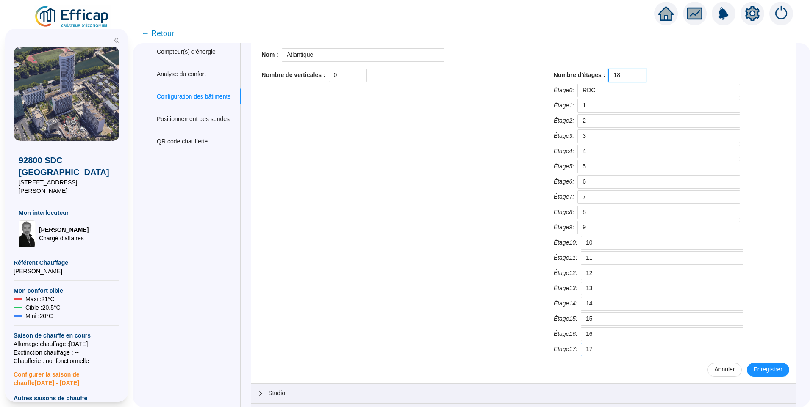
scroll to position [134, 0]
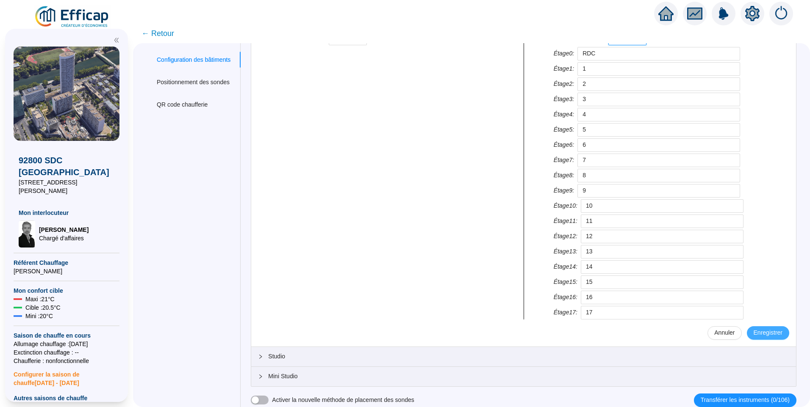
type input "18"
click at [757, 332] on span "Enregistrer" at bounding box center [767, 333] width 29 height 9
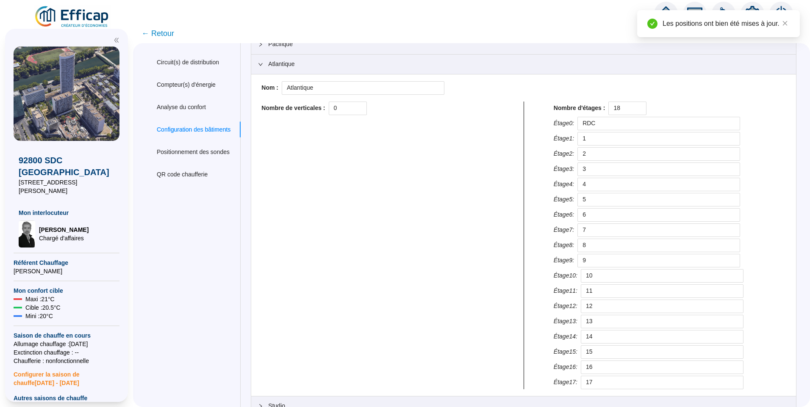
scroll to position [0, 0]
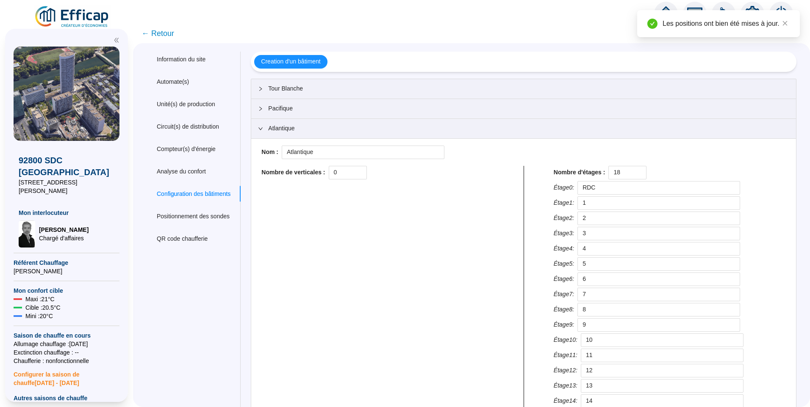
click at [281, 132] on span "Atlantique" at bounding box center [528, 128] width 521 height 9
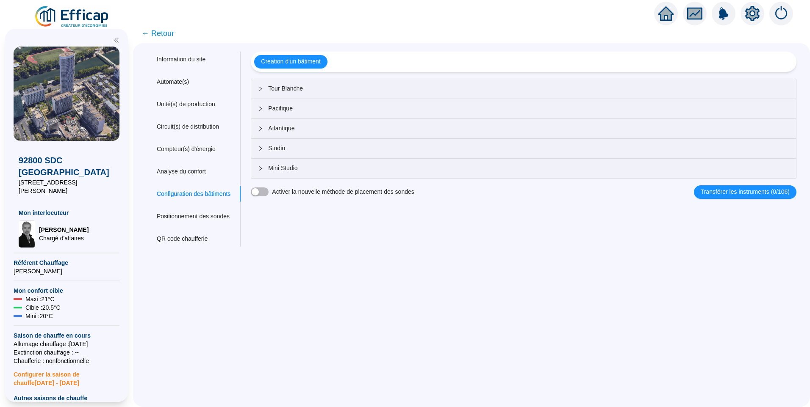
click at [174, 36] on span "← Retour" at bounding box center [157, 34] width 33 height 12
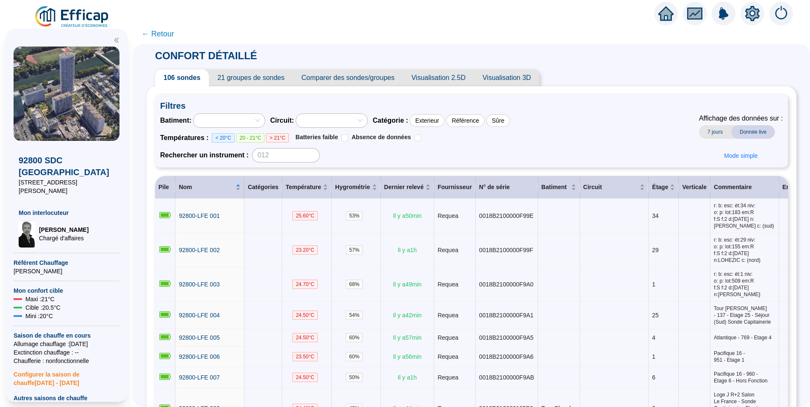
click at [260, 114] on div at bounding box center [229, 121] width 71 height 14
click at [233, 166] on div "Pacifique" at bounding box center [237, 165] width 58 height 9
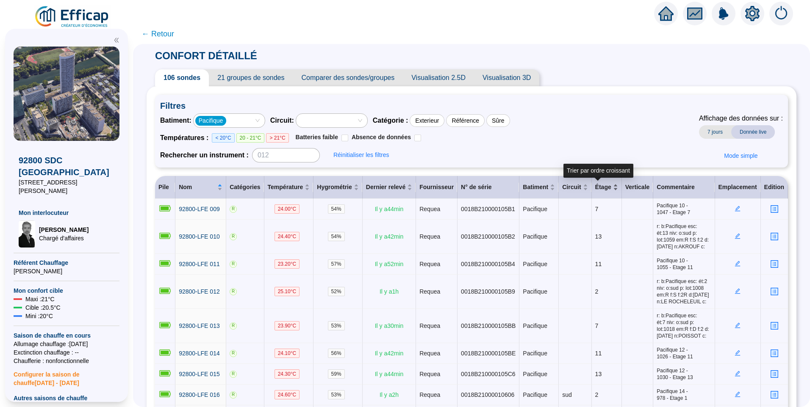
click at [604, 189] on div "Étage" at bounding box center [606, 187] width 23 height 9
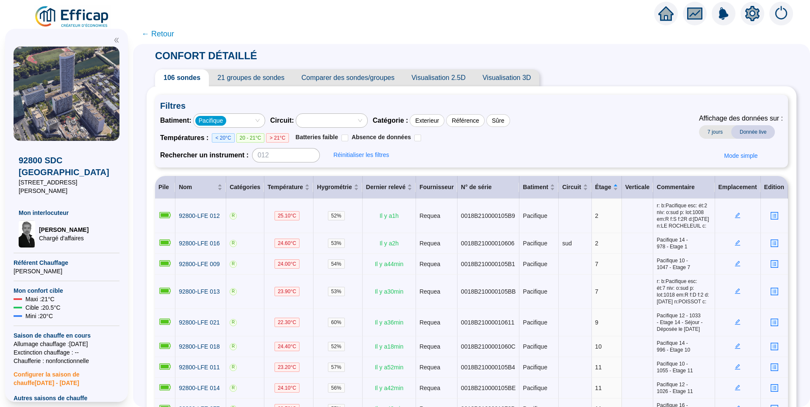
click at [754, 16] on icon "setting" at bounding box center [752, 13] width 15 height 15
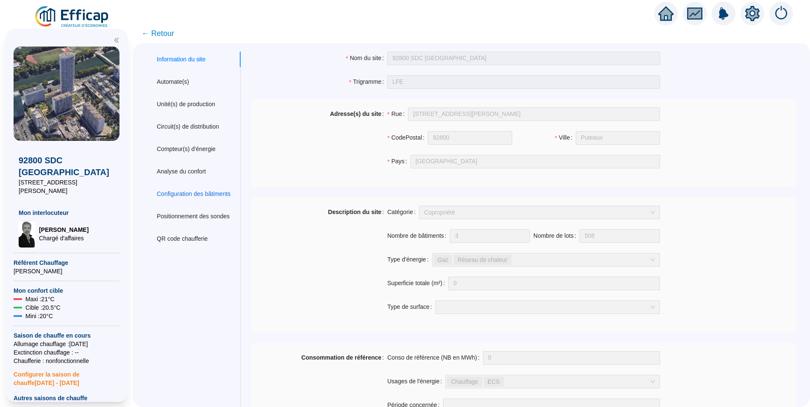
click at [186, 197] on div "Configuration des bâtiments" at bounding box center [194, 194] width 74 height 9
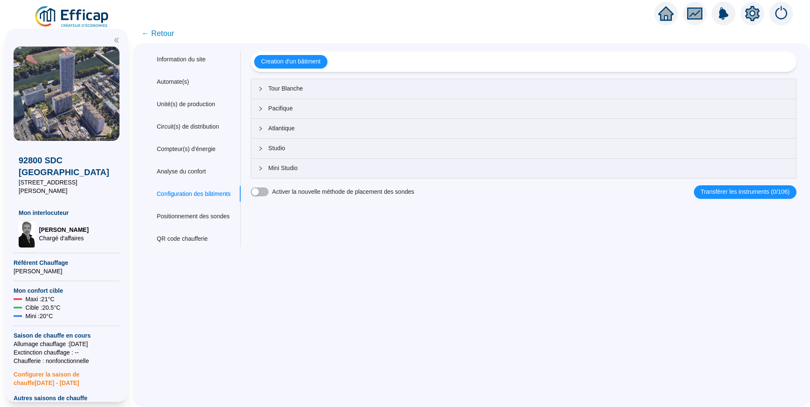
click at [296, 111] on span "Pacifique" at bounding box center [528, 108] width 521 height 9
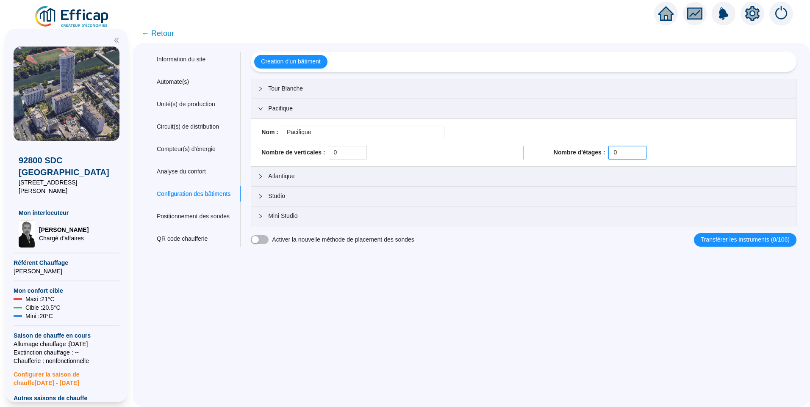
drag, startPoint x: 626, startPoint y: 153, endPoint x: 551, endPoint y: 153, distance: 74.5
click at [564, 154] on div "Nombre d'étages : 0" at bounding box center [670, 153] width 232 height 14
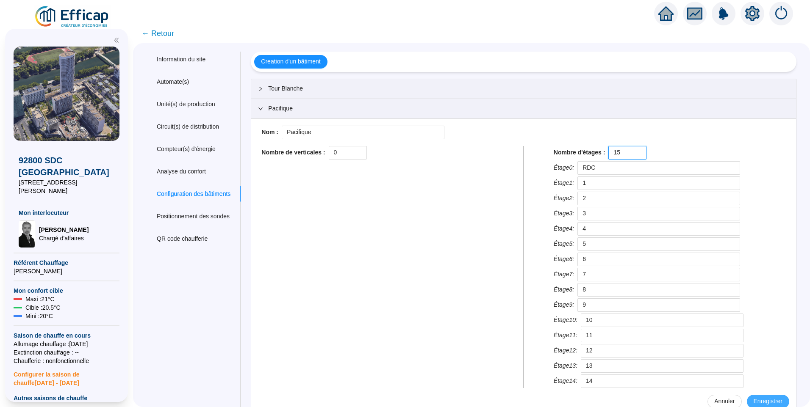
type input "15"
click at [761, 401] on span "Enregistrer" at bounding box center [767, 401] width 29 height 9
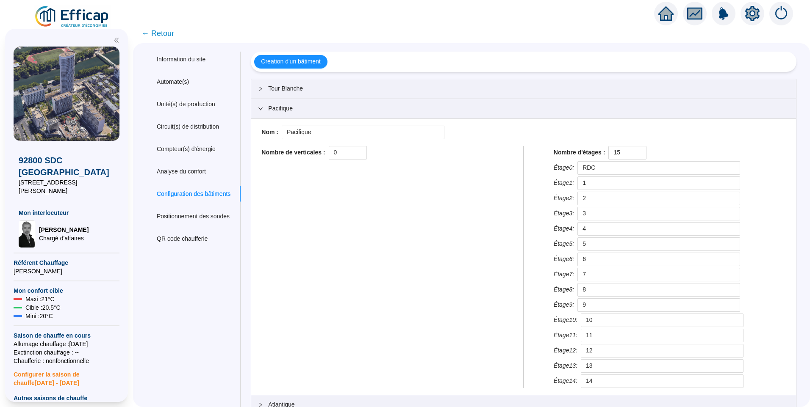
click at [284, 86] on span "Tour Blanche" at bounding box center [528, 88] width 521 height 9
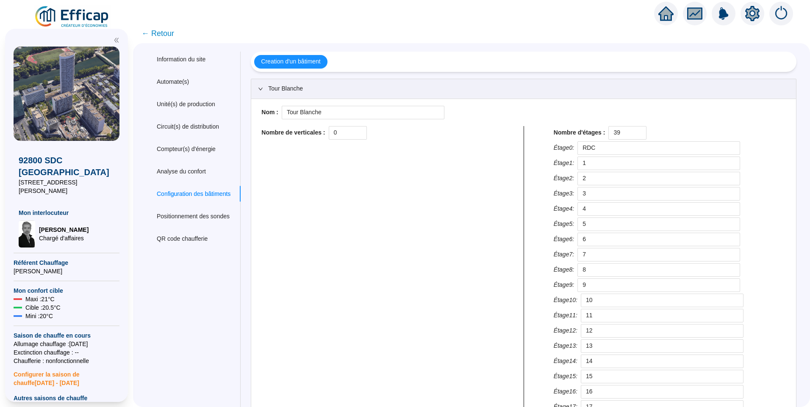
click at [284, 86] on span "Tour Blanche" at bounding box center [528, 88] width 521 height 9
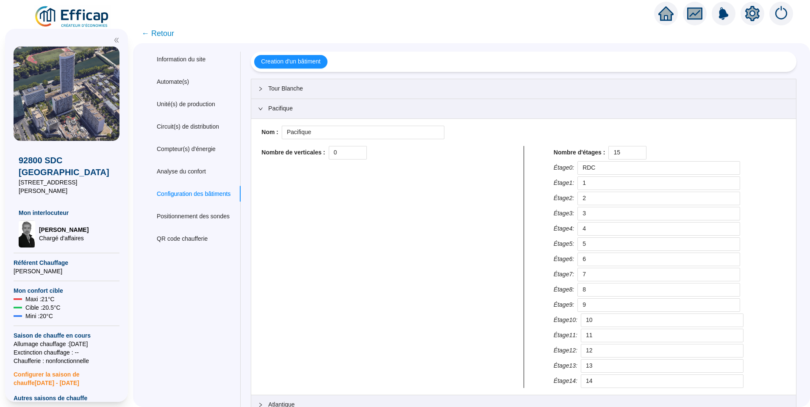
click at [300, 92] on span "Tour Blanche" at bounding box center [528, 88] width 521 height 9
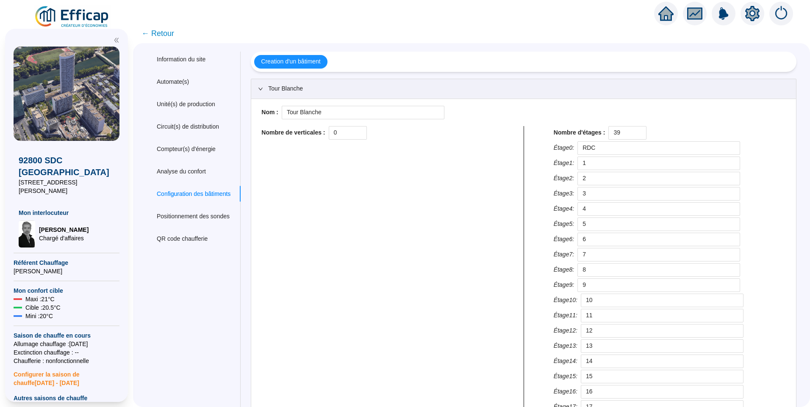
click at [163, 34] on span "← Retour" at bounding box center [157, 34] width 33 height 12
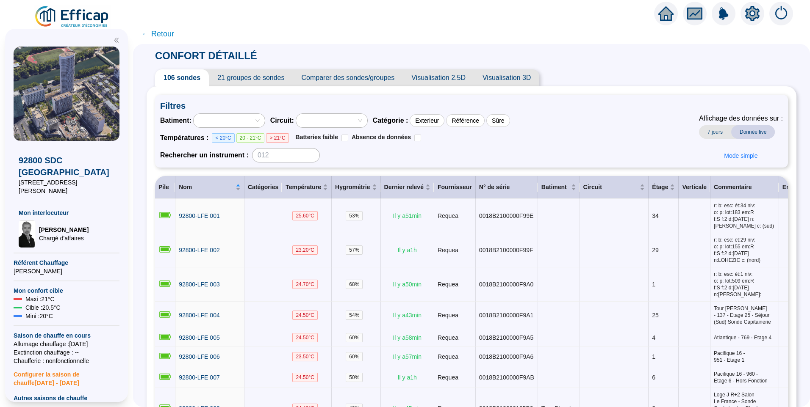
click at [248, 78] on span "21 groupes de sondes" at bounding box center [251, 77] width 84 height 17
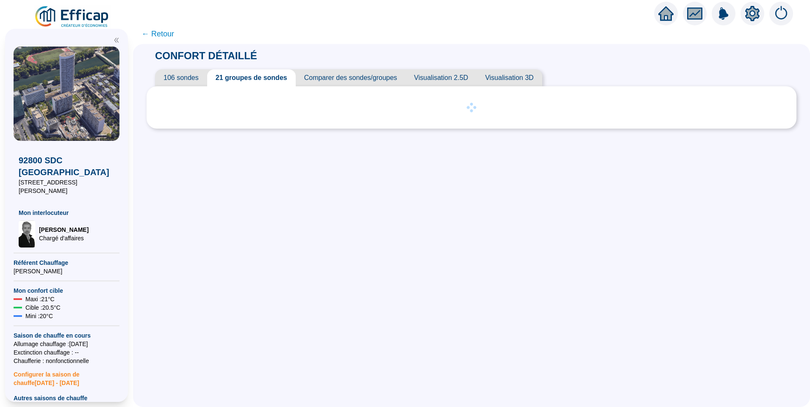
click at [185, 80] on span "106 sondes" at bounding box center [181, 77] width 52 height 17
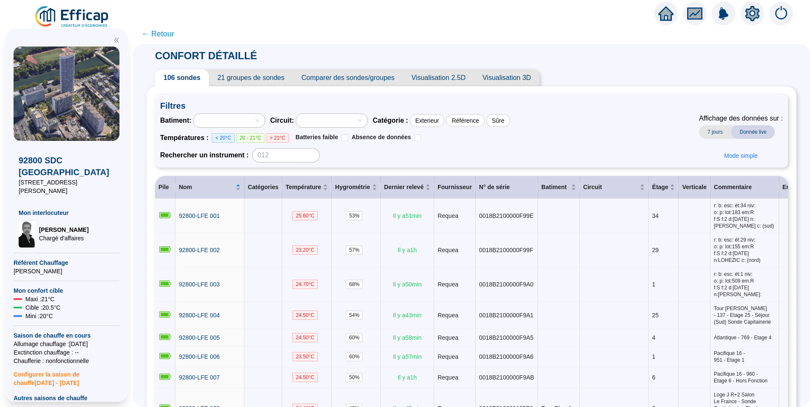
click at [230, 113] on div "Filtres Batiment : Circuit : Catégorie : Exterieur Référence Sûre Températures …" at bounding box center [471, 131] width 633 height 73
click at [230, 116] on div at bounding box center [224, 121] width 59 height 12
click at [236, 111] on span "Filtres" at bounding box center [471, 106] width 623 height 12
click at [236, 119] on div at bounding box center [224, 121] width 59 height 12
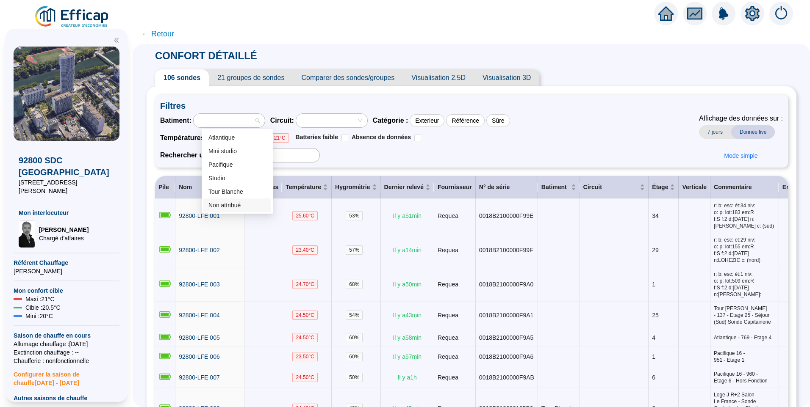
click at [227, 203] on div "Non attribué" at bounding box center [237, 205] width 58 height 9
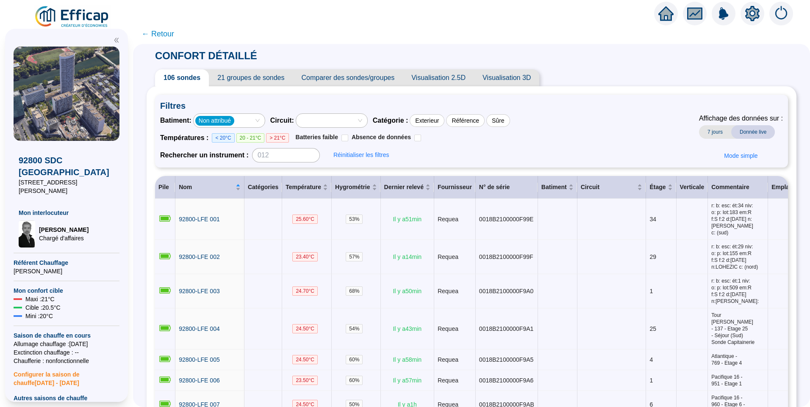
click at [238, 122] on input "search" at bounding box center [237, 121] width 2 height 10
click at [265, 120] on div "Non attribué" at bounding box center [229, 121] width 71 height 14
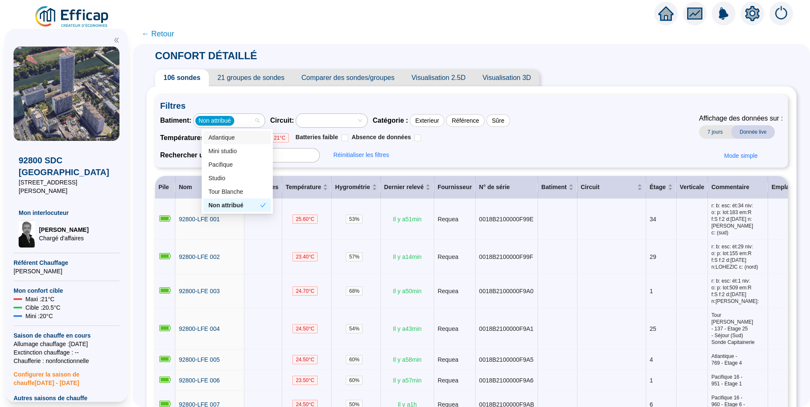
click at [571, 134] on div "Batiment : Non attribué Circuit : Catégorie : Exterieur Référence Sûre Températ…" at bounding box center [471, 138] width 623 height 49
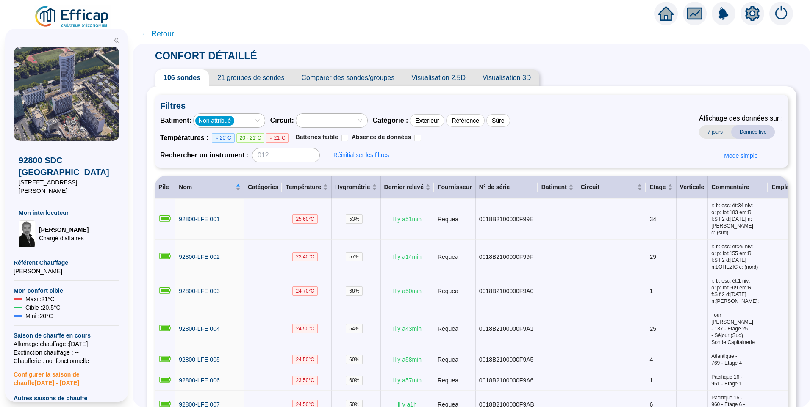
click at [263, 122] on div "Non attribué" at bounding box center [229, 121] width 71 height 14
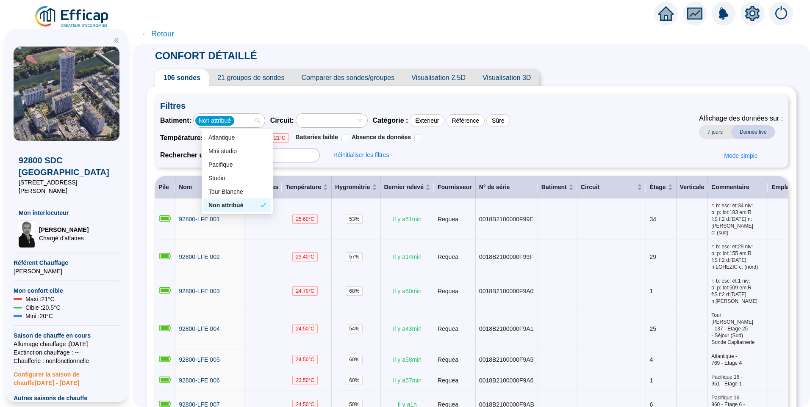
click at [250, 204] on div "Non attribué" at bounding box center [234, 205] width 52 height 9
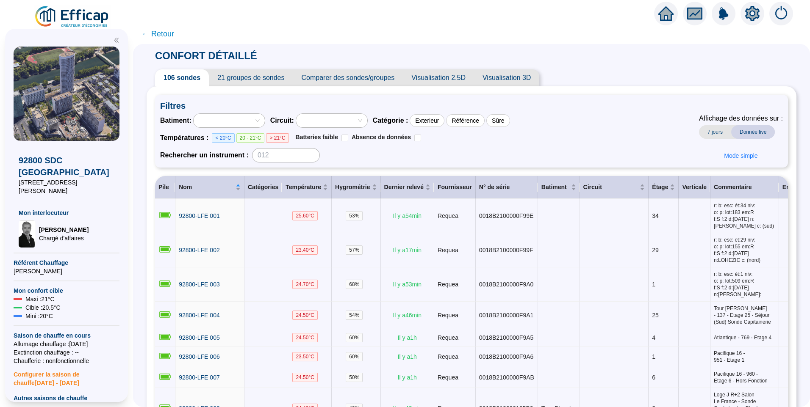
click at [561, 124] on div "Batiment : Circuit : Catégorie : Exterieur Référence Sûre Températures : < 20°C…" at bounding box center [471, 138] width 623 height 49
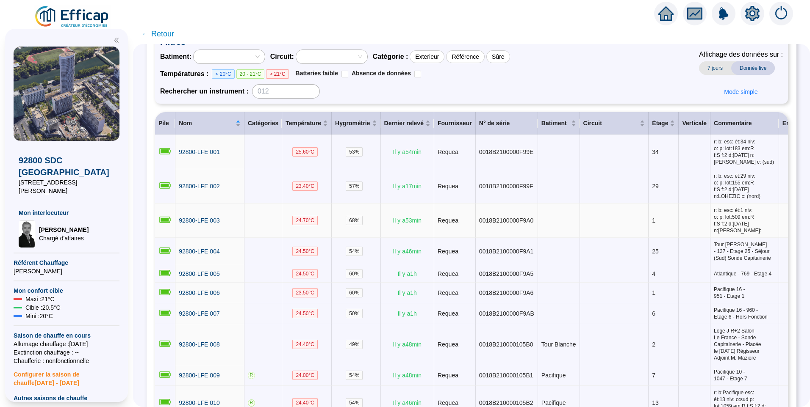
scroll to position [212, 0]
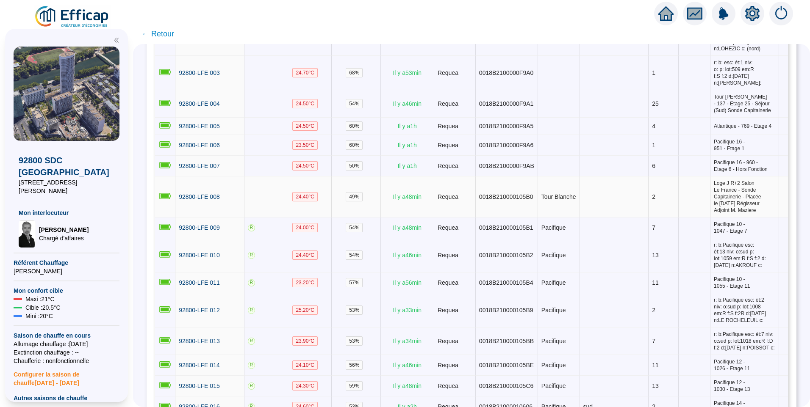
click at [714, 213] on span "Loge J R+2 Salon Le France - Sonde Capitainerie - Placée le 27/01/2025 Régisseu…" at bounding box center [744, 197] width 61 height 34
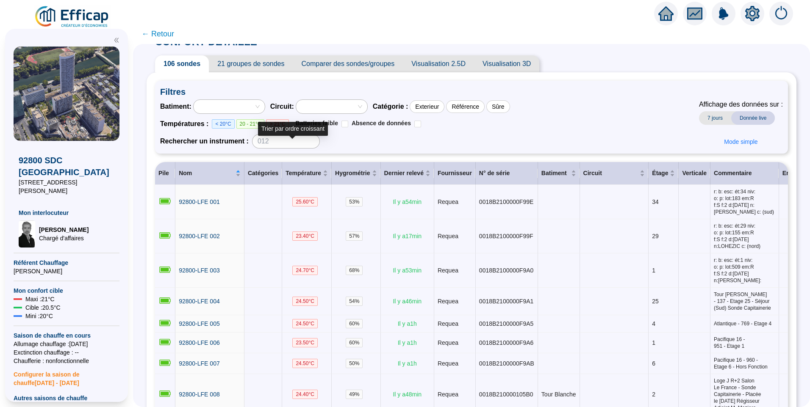
scroll to position [0, 0]
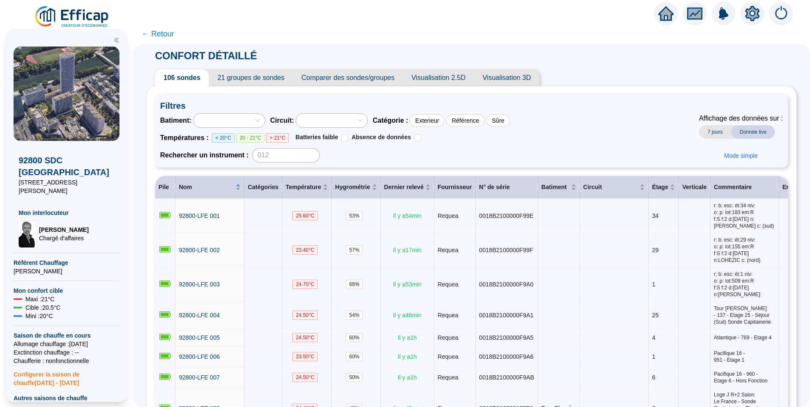
click at [241, 80] on span "21 groupes de sondes" at bounding box center [251, 77] width 84 height 17
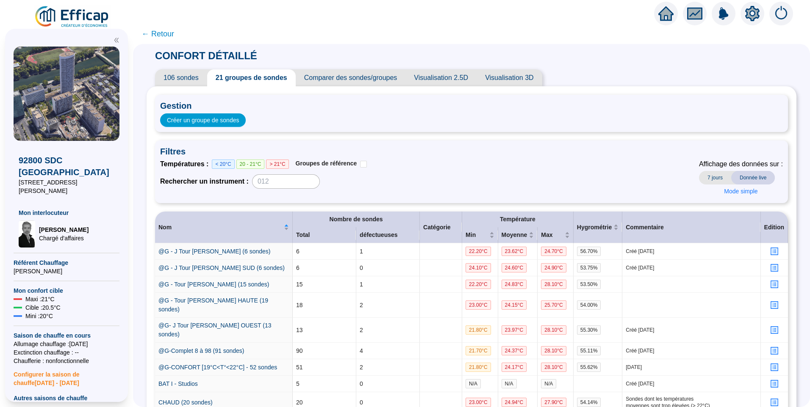
click at [168, 35] on span "← Retour" at bounding box center [157, 34] width 33 height 12
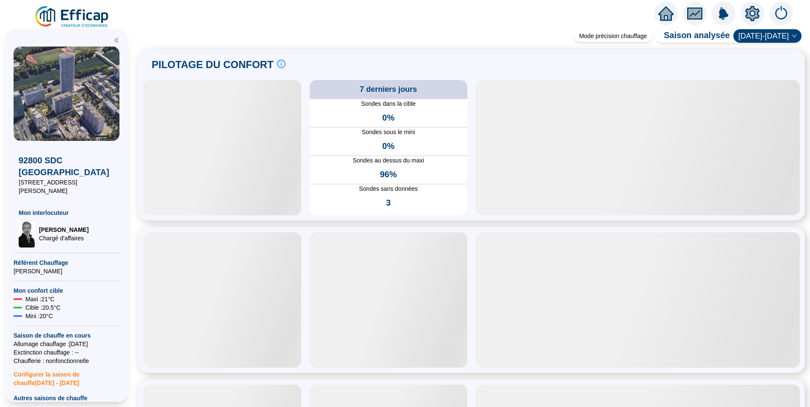
click at [75, 14] on img at bounding box center [72, 17] width 77 height 24
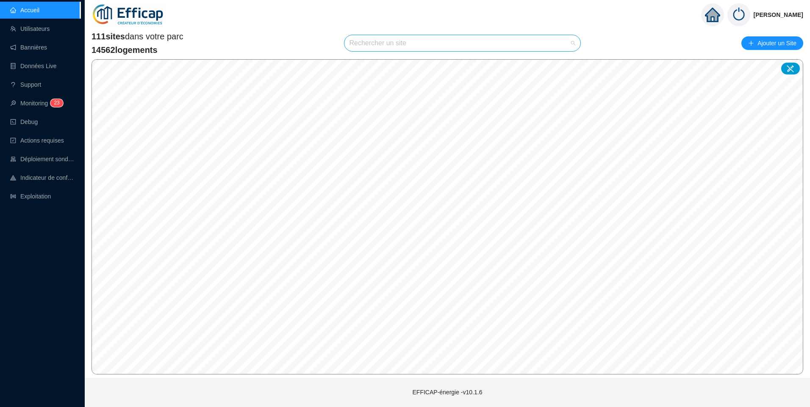
click at [373, 41] on input "search" at bounding box center [458, 43] width 219 height 16
type input "fr"
click at [393, 66] on span "92800 SDC Le France" at bounding box center [399, 63] width 94 height 9
click at [788, 74] on div at bounding box center [790, 69] width 19 height 12
click at [444, 213] on icon "down" at bounding box center [443, 214] width 4 height 3
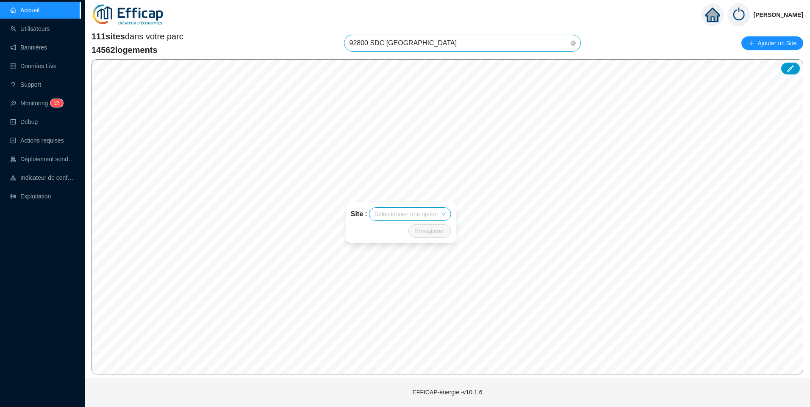
click at [443, 214] on icon "down" at bounding box center [442, 214] width 5 height 5
click at [384, 214] on input "search" at bounding box center [405, 214] width 63 height 13
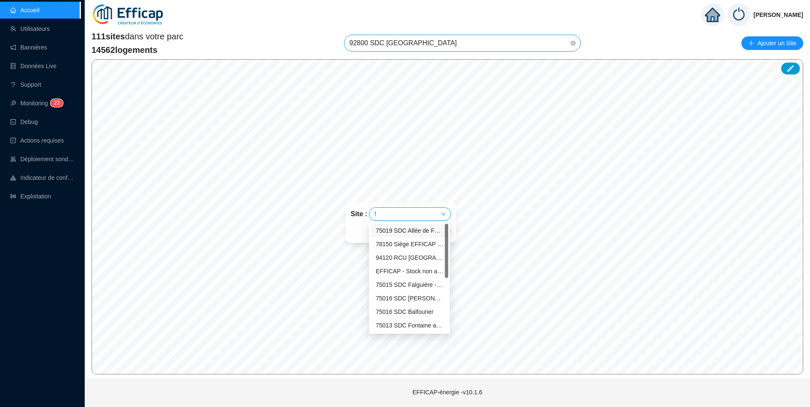
type input "fr"
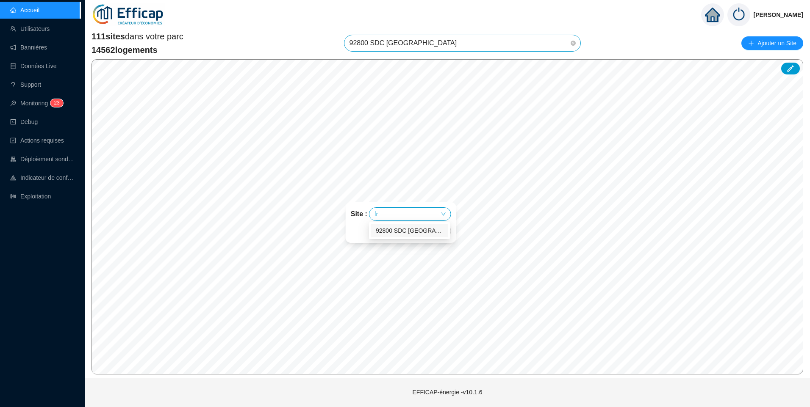
click at [402, 235] on div "92800 SDC Le France" at bounding box center [409, 231] width 67 height 9
click at [399, 219] on input "search" at bounding box center [407, 214] width 63 height 13
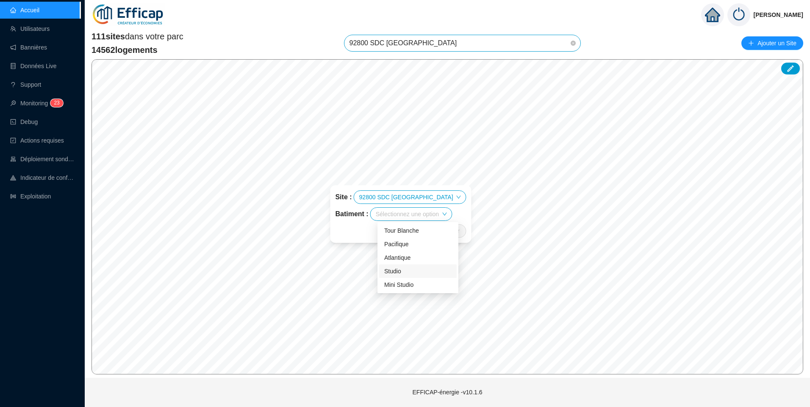
click at [405, 270] on div "Studio" at bounding box center [417, 271] width 67 height 9
click at [430, 229] on span "Enregistrer" at bounding box center [444, 231] width 29 height 10
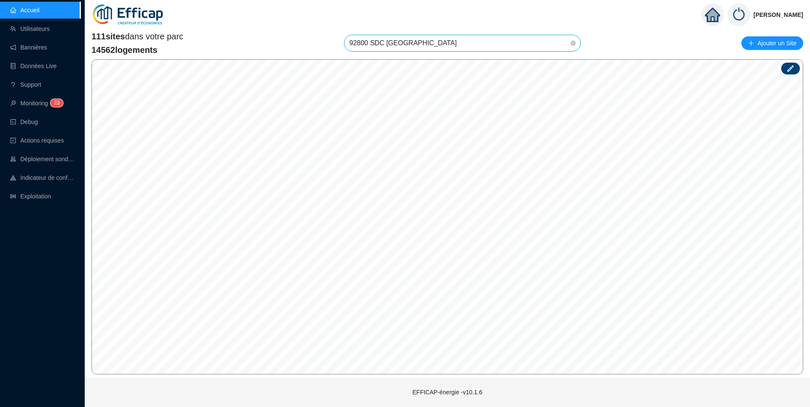
click at [787, 67] on icon at bounding box center [790, 68] width 8 height 8
click at [785, 71] on div at bounding box center [790, 69] width 19 height 12
click at [404, 223] on input "search" at bounding box center [396, 222] width 63 height 13
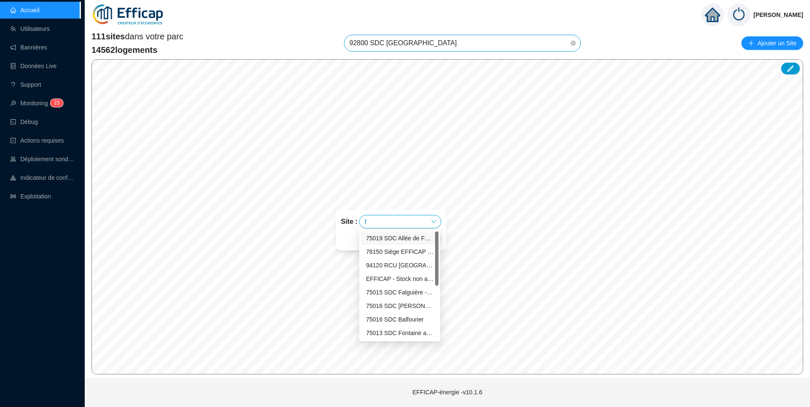
type input "fr"
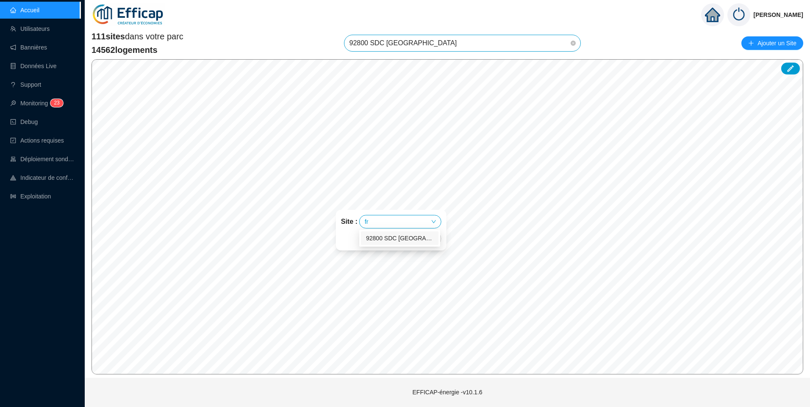
click at [406, 238] on div "92800 SDC Le France" at bounding box center [399, 238] width 67 height 9
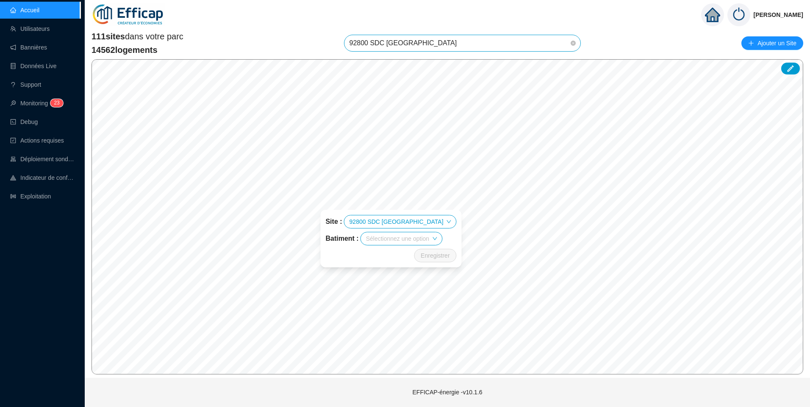
click at [403, 241] on input "search" at bounding box center [397, 239] width 63 height 13
click at [390, 281] on div "Atlantique" at bounding box center [407, 282] width 67 height 9
click at [421, 256] on span "Enregistrer" at bounding box center [435, 256] width 29 height 10
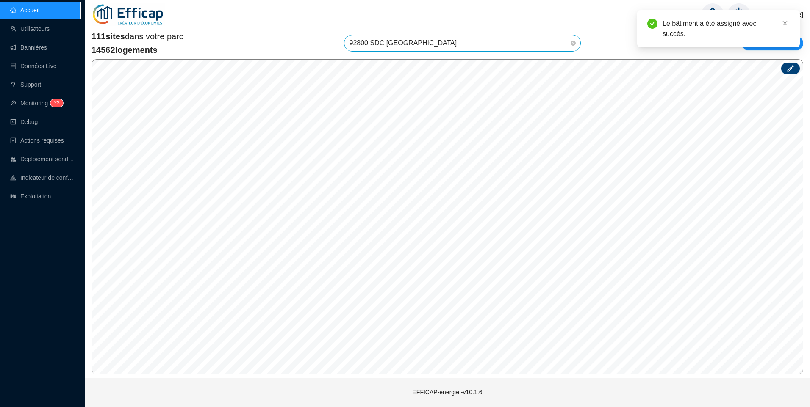
click at [792, 69] on icon at bounding box center [790, 68] width 8 height 8
click at [789, 64] on icon at bounding box center [790, 68] width 8 height 8
click at [457, 213] on input "search" at bounding box center [454, 217] width 63 height 13
type input "fr"
click at [460, 229] on div "92800 SDC Le France" at bounding box center [458, 234] width 78 height 14
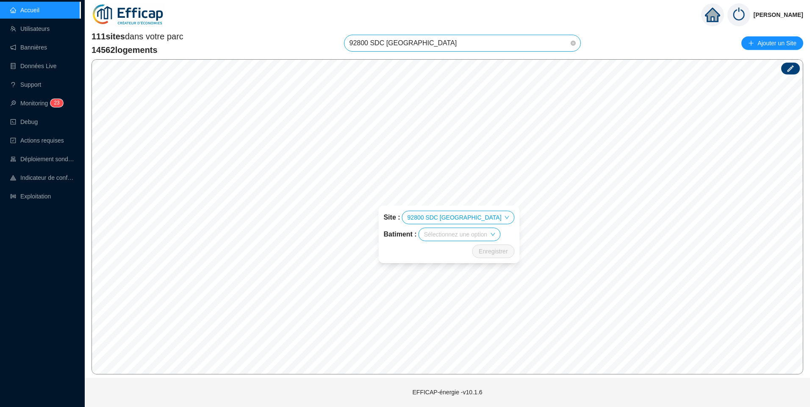
click at [459, 231] on input "search" at bounding box center [455, 234] width 63 height 13
click at [454, 260] on div "Pacifique" at bounding box center [465, 264] width 67 height 9
click at [479, 251] on span "Enregistrer" at bounding box center [493, 251] width 29 height 10
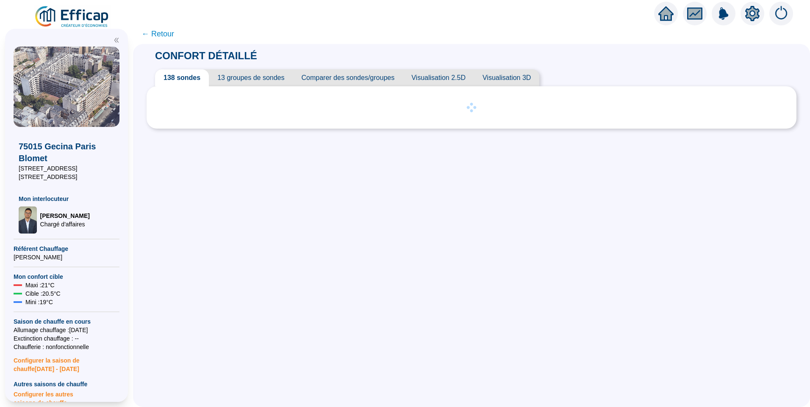
click at [254, 74] on span "13 groupes de sondes" at bounding box center [251, 77] width 84 height 17
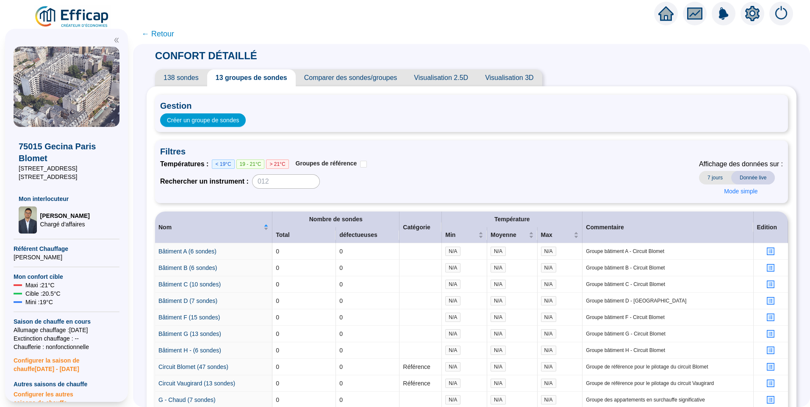
click at [183, 75] on span "138 sondes" at bounding box center [181, 77] width 52 height 17
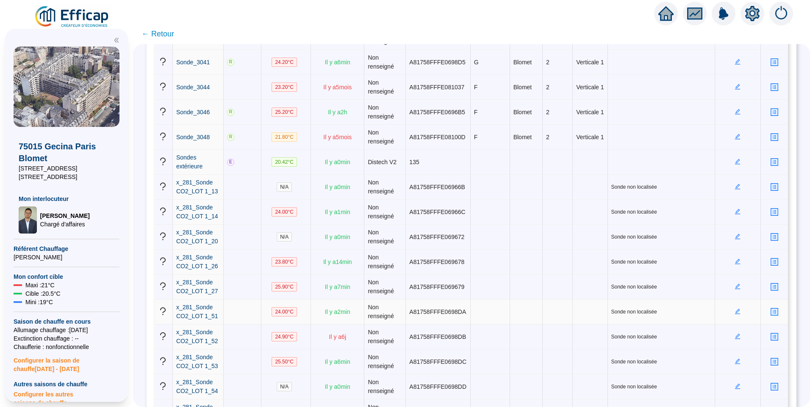
scroll to position [2202, 0]
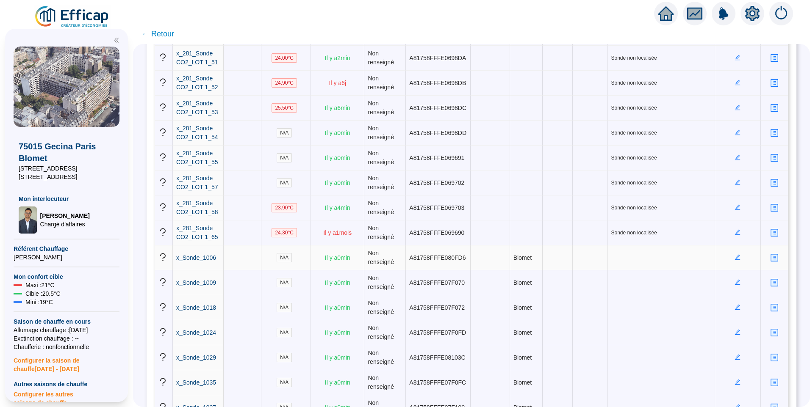
click at [736, 257] on icon "edit" at bounding box center [737, 258] width 6 height 6
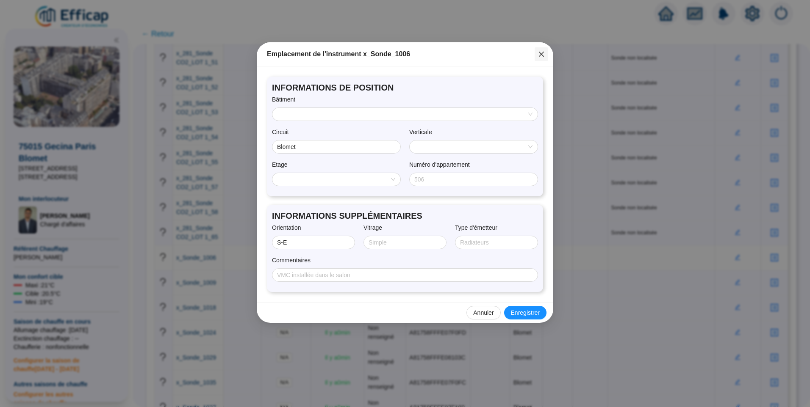
click at [544, 54] on icon "close" at bounding box center [541, 54] width 7 height 7
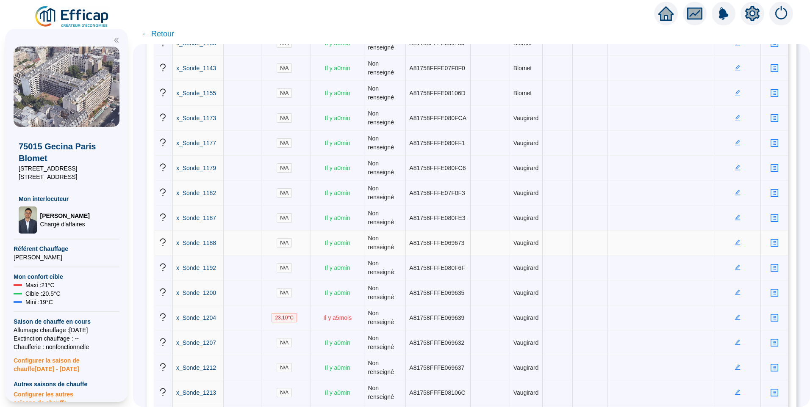
scroll to position [3293, 0]
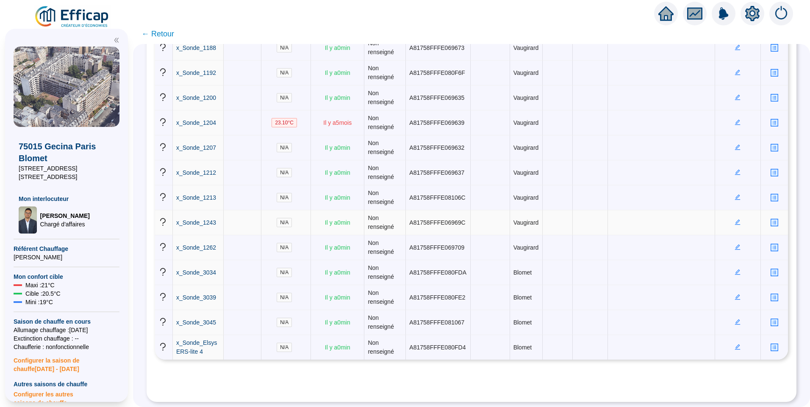
click at [735, 220] on icon "edit" at bounding box center [738, 223] width 6 height 6
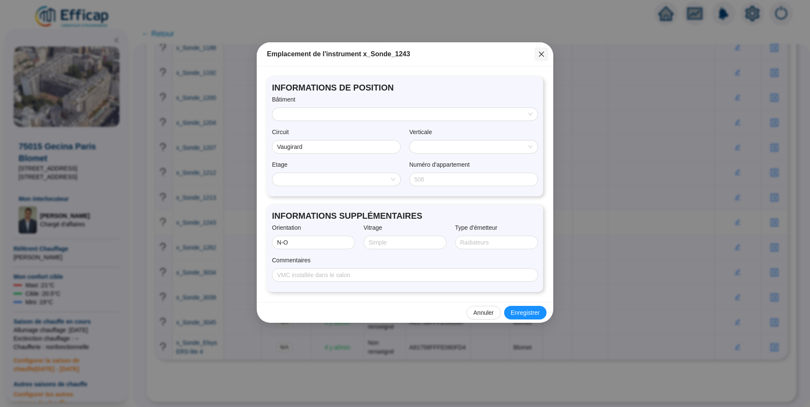
click at [540, 54] on icon "close" at bounding box center [541, 54] width 7 height 7
